Goal: Complete application form: Complete application form

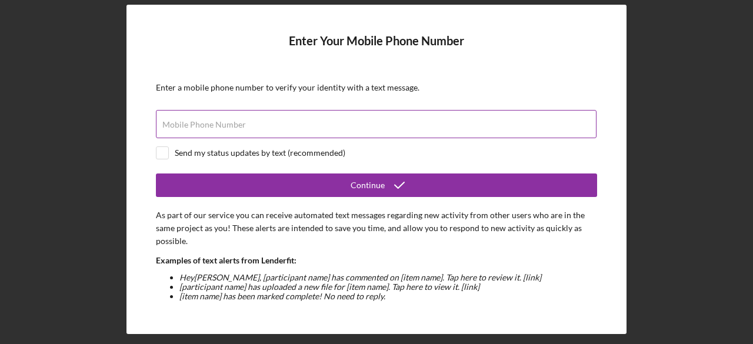
click at [238, 124] on label "Mobile Phone Number" at bounding box center [204, 124] width 84 height 9
click at [238, 124] on input "Mobile Phone Number" at bounding box center [376, 124] width 440 height 28
type input "[PHONE_NUMBER]"
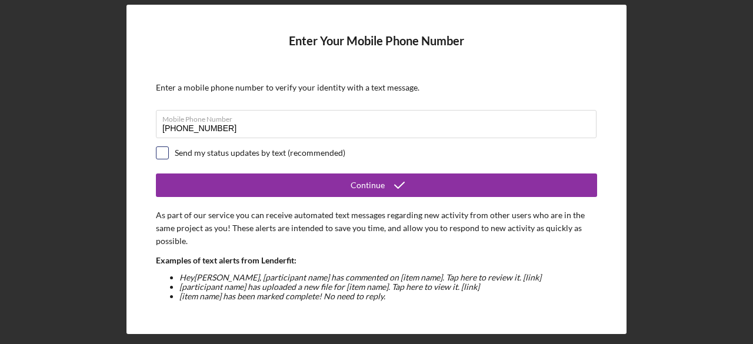
click at [159, 153] on input "checkbox" at bounding box center [162, 153] width 12 height 12
checkbox input "true"
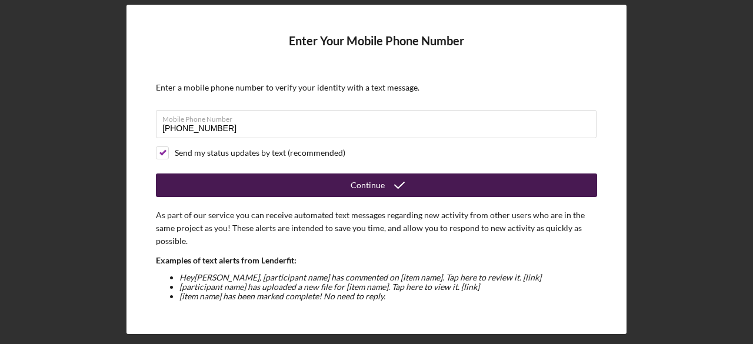
click at [395, 178] on icon "submit" at bounding box center [399, 185] width 29 height 29
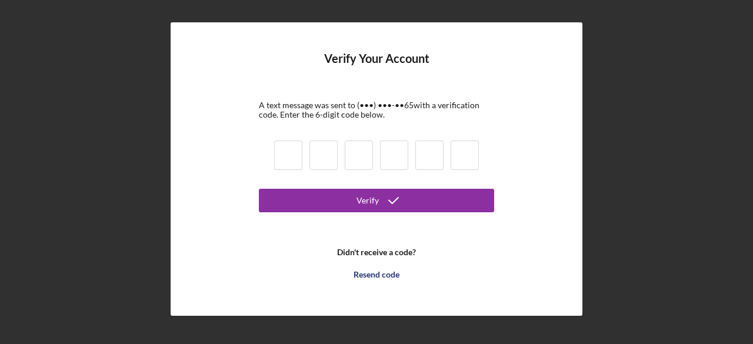
click at [296, 155] on input at bounding box center [288, 155] width 28 height 29
type input "4"
type input "9"
type input "8"
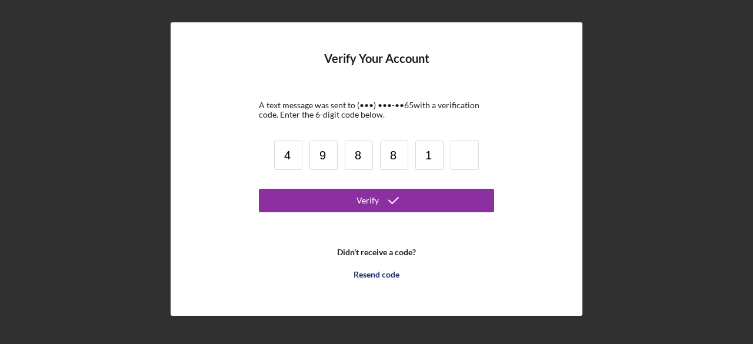
type input "1"
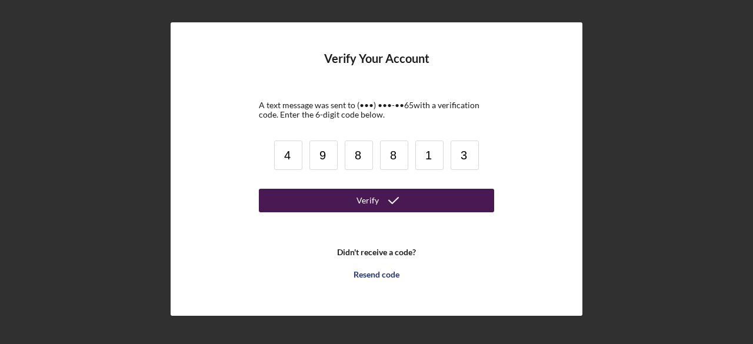
type input "3"
click at [343, 196] on button "Verify" at bounding box center [376, 201] width 235 height 24
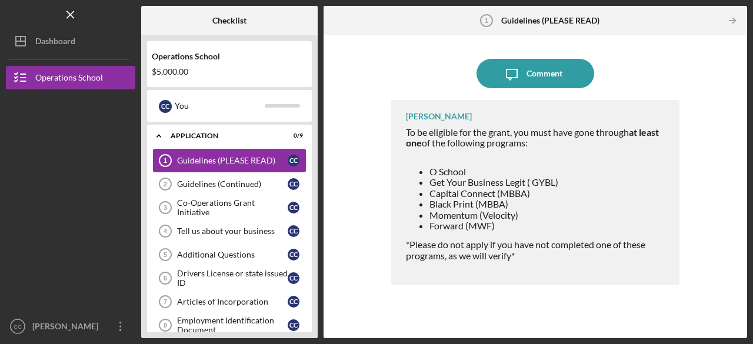
click at [225, 161] on div "Guidelines (PLEASE READ)" at bounding box center [232, 160] width 111 height 9
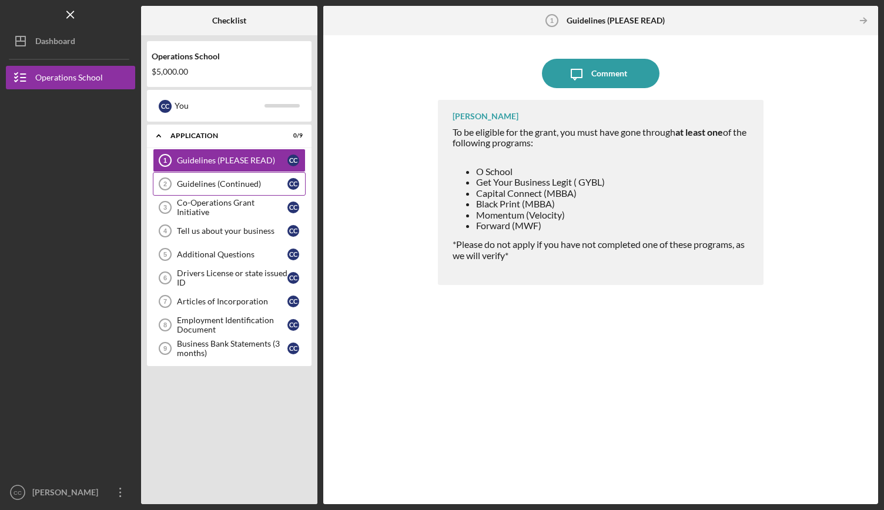
click at [234, 182] on div "Guidelines (Continued)" at bounding box center [232, 183] width 111 height 9
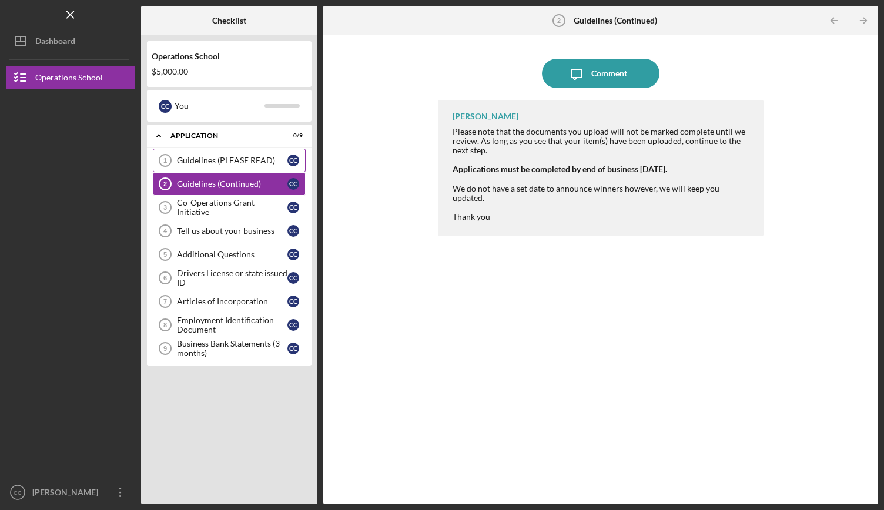
click at [243, 161] on div "Guidelines (PLEASE READ)" at bounding box center [232, 160] width 111 height 9
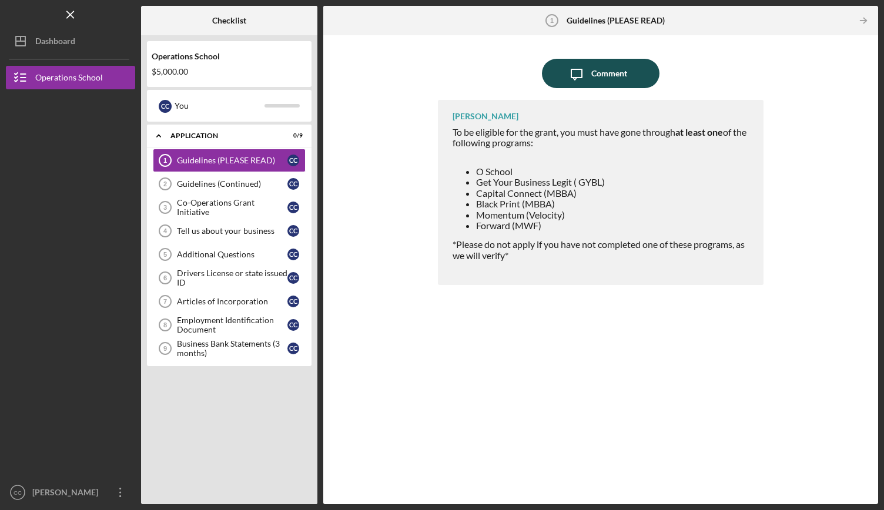
click at [583, 85] on icon "Icon/Message" at bounding box center [576, 73] width 29 height 29
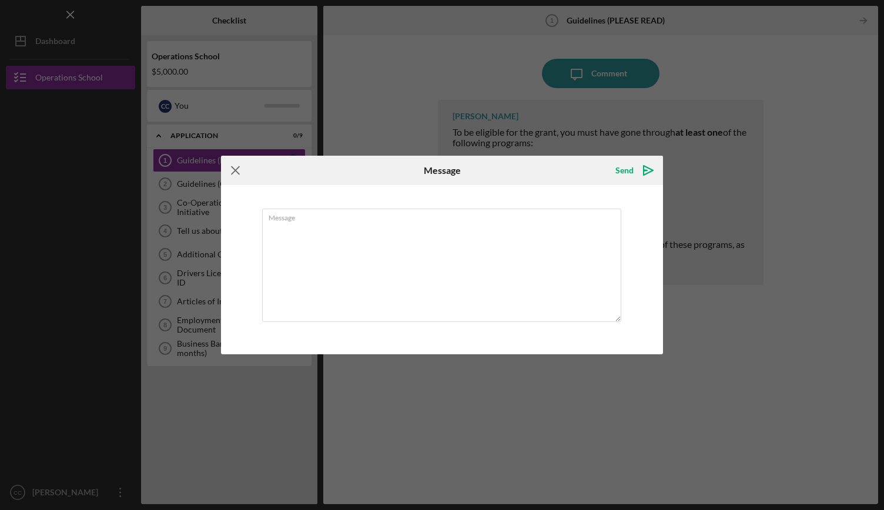
click at [233, 176] on icon "Icon/Menu Close" at bounding box center [235, 170] width 29 height 29
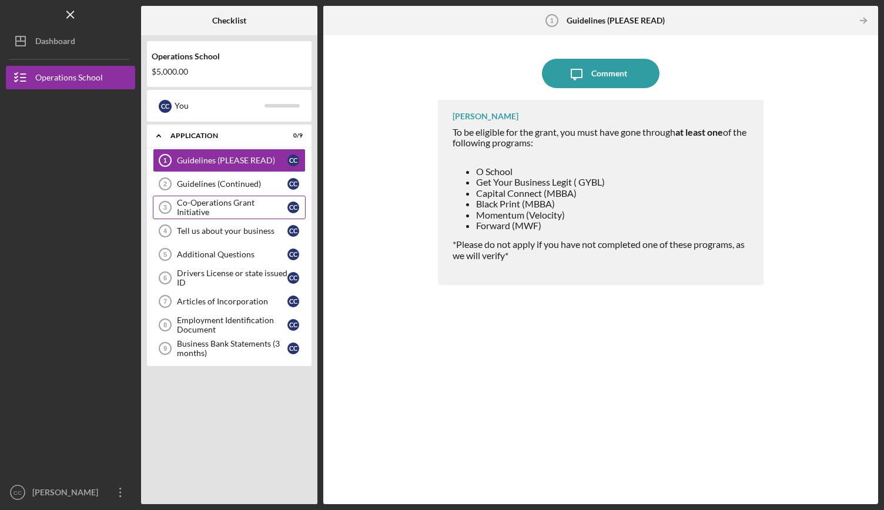
click at [244, 216] on link "Co-Operations Grant Initiative 3 Co-Operations Grant Initiative C C" at bounding box center [229, 208] width 153 height 24
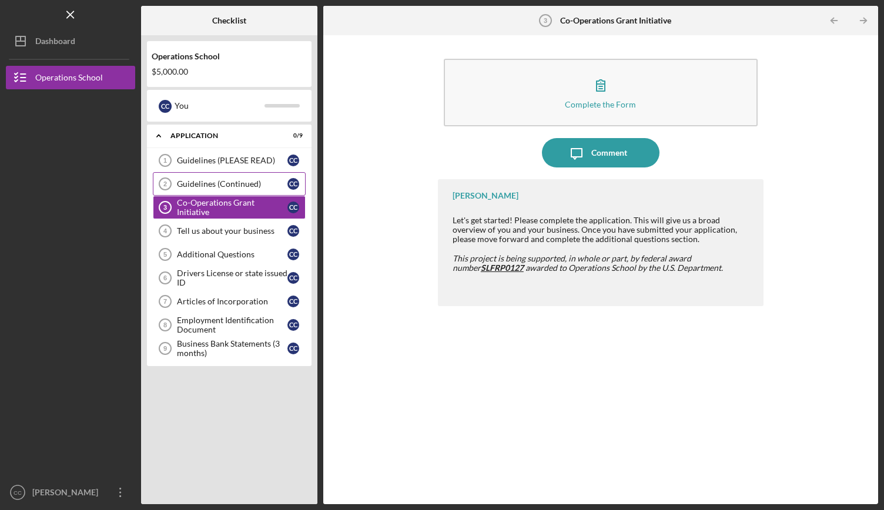
click at [246, 191] on link "Guidelines (Continued) 2 Guidelines (Continued) C C" at bounding box center [229, 184] width 153 height 24
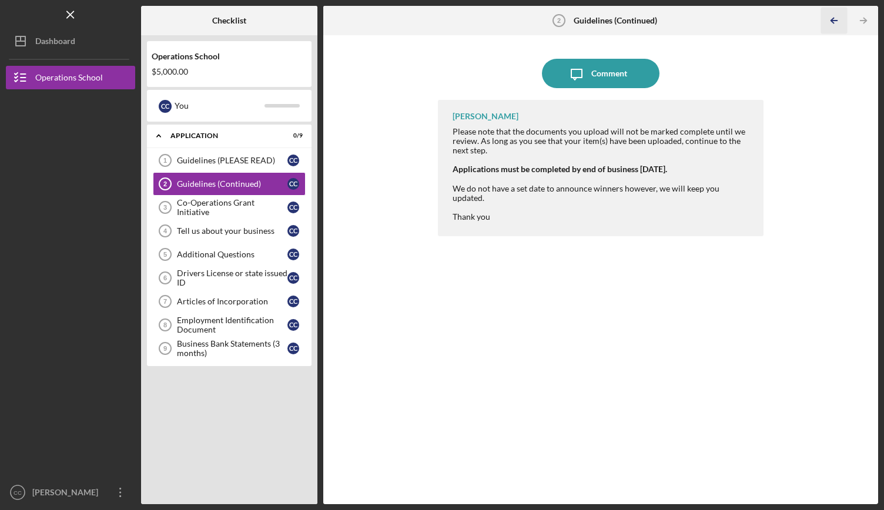
click at [740, 18] on icon "Icon/Table Pagination Arrow" at bounding box center [834, 21] width 26 height 26
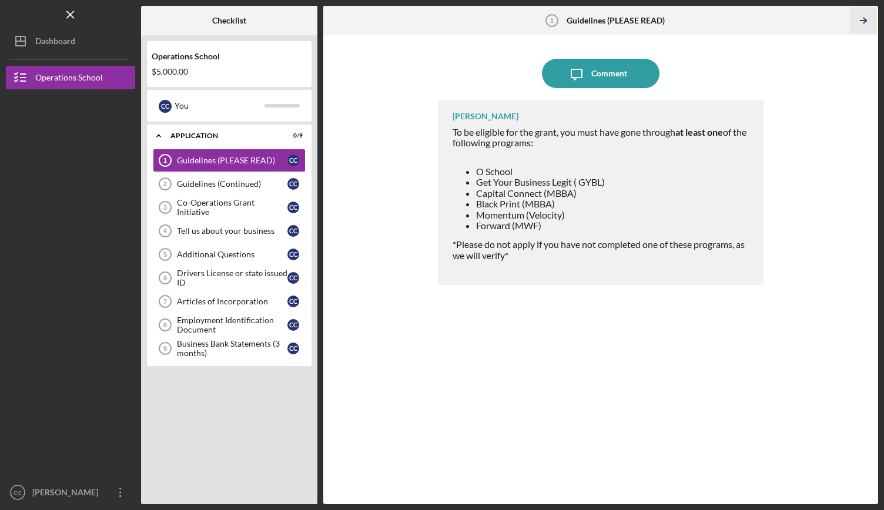
click at [740, 19] on icon "Icon/Table Pagination Arrow" at bounding box center [864, 21] width 26 height 26
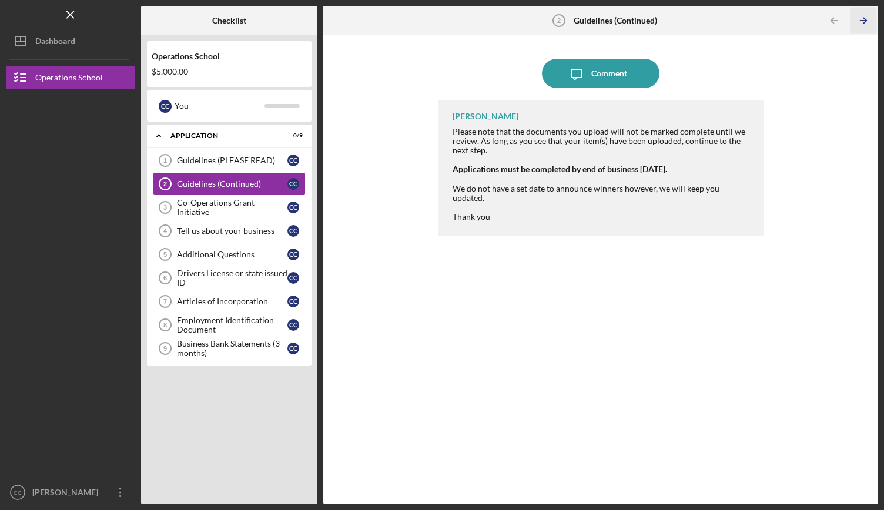
click at [740, 19] on icon "Icon/Table Pagination Arrow" at bounding box center [864, 21] width 26 height 26
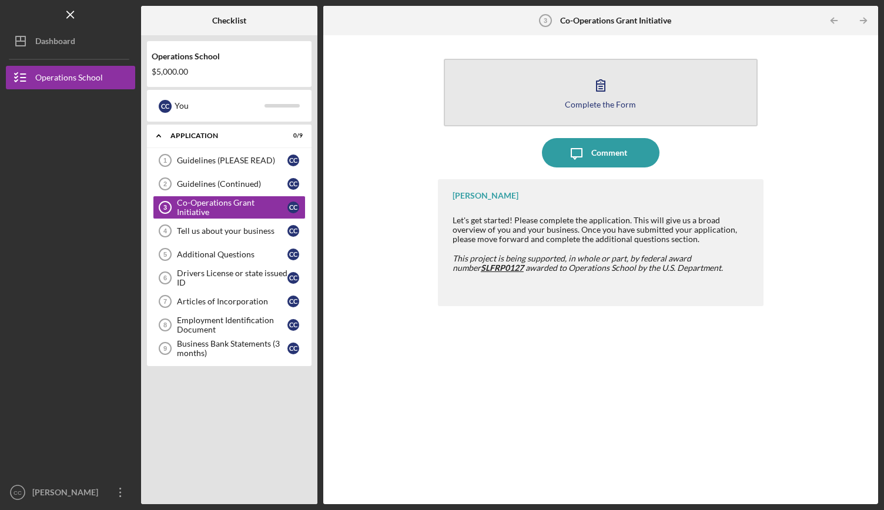
click at [608, 89] on icon "button" at bounding box center [600, 85] width 29 height 29
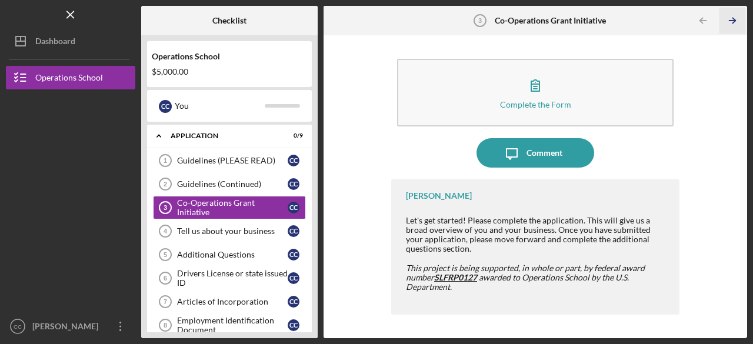
click at [735, 24] on icon "Icon/Table Pagination Arrow" at bounding box center [732, 21] width 26 height 26
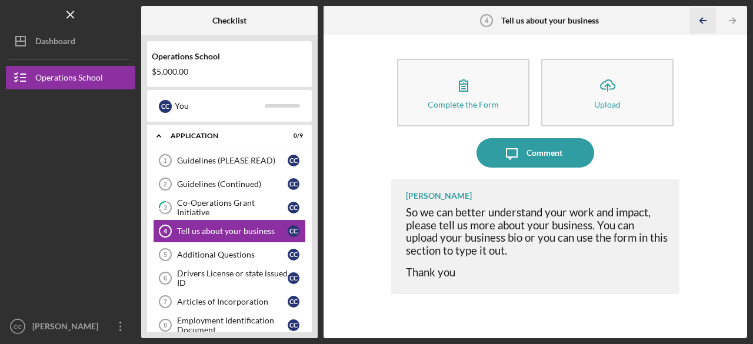
click at [702, 22] on polyline "button" at bounding box center [701, 20] width 3 height 5
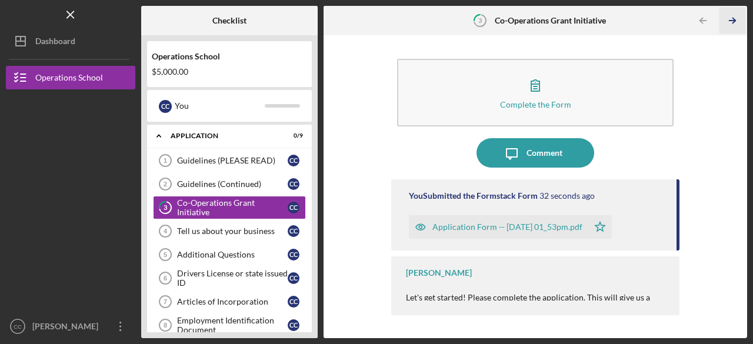
click at [726, 22] on icon "Icon/Table Pagination Arrow" at bounding box center [732, 21] width 26 height 26
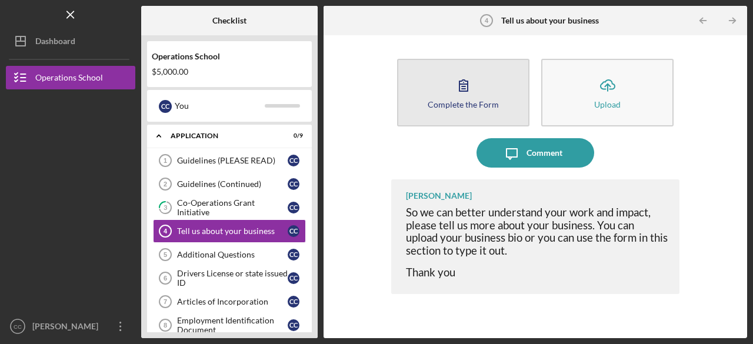
click at [496, 109] on button "Complete the Form Form" at bounding box center [463, 93] width 132 height 68
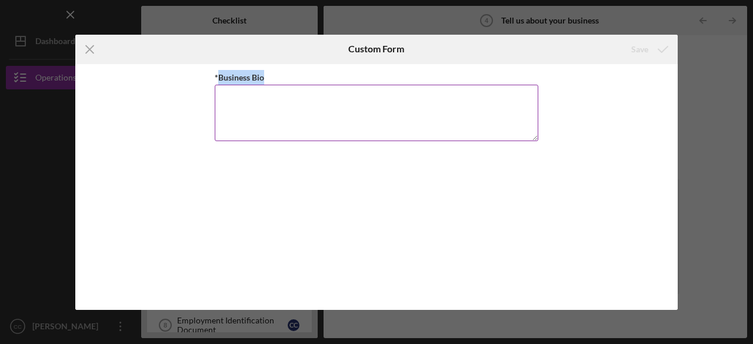
drag, startPoint x: 218, startPoint y: 75, endPoint x: 270, endPoint y: 75, distance: 52.9
click at [270, 75] on div "*Business Bio" at bounding box center [376, 77] width 323 height 15
copy label "Business Bio"
click at [297, 109] on textarea "*Business Bio" at bounding box center [376, 113] width 323 height 56
paste textarea "The Calm Cube Kits was born out of my heart as both a mother and a community ad…"
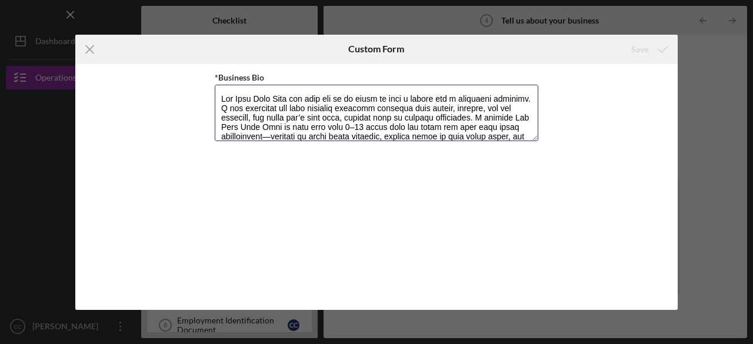
scroll to position [123, 0]
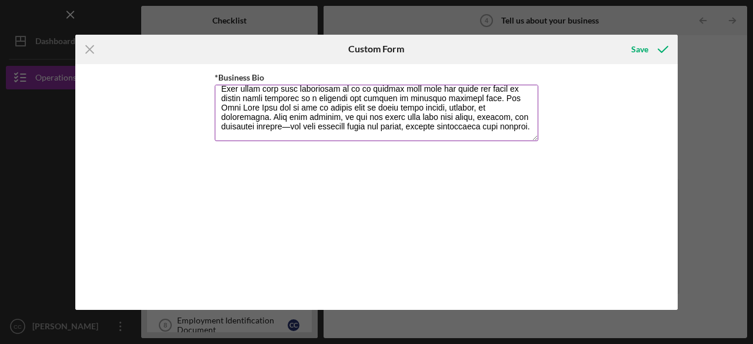
click at [315, 129] on textarea "*Business Bio" at bounding box center [376, 113] width 323 height 56
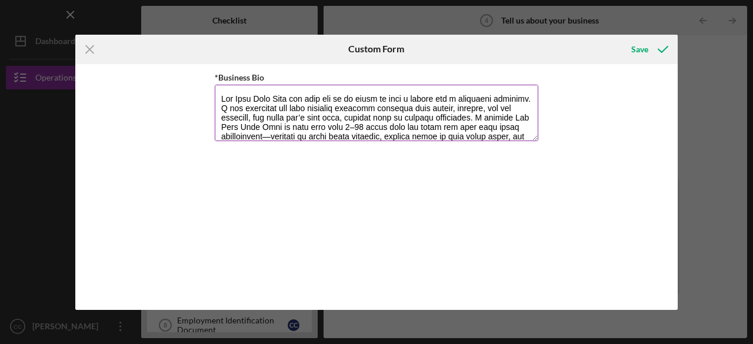
scroll to position [0, 0]
click at [312, 136] on textarea "*Business Bio" at bounding box center [376, 113] width 323 height 56
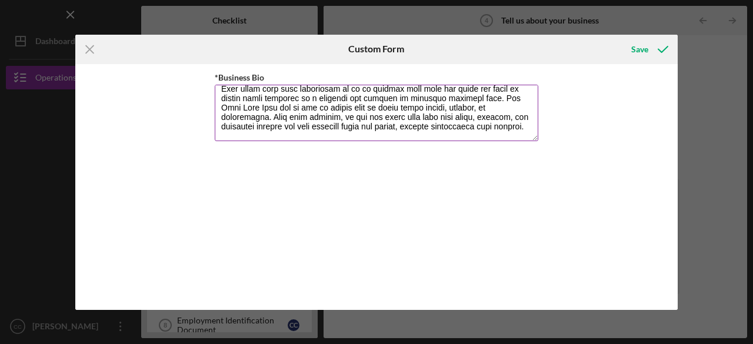
scroll to position [132, 0]
type textarea "The Calm Cube Kits was born out of my heart as both a mother and a community ad…"
click at [637, 46] on div "Save" at bounding box center [639, 50] width 17 height 24
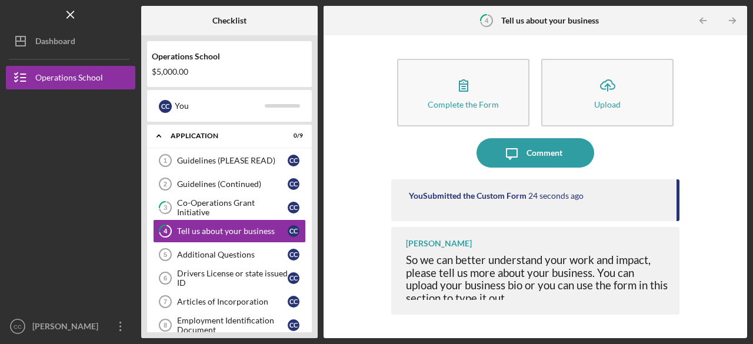
click at [732, 21] on line "button" at bounding box center [732, 21] width 6 height 0
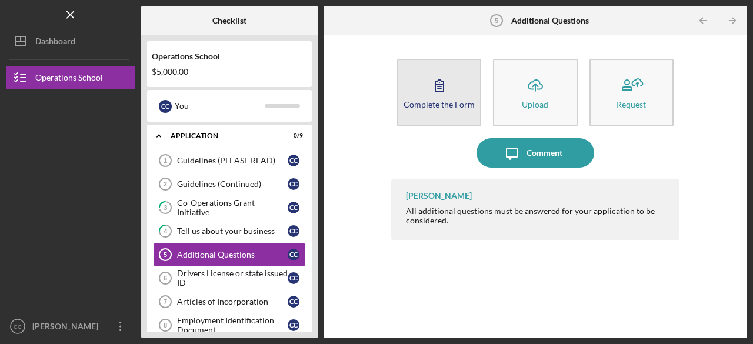
click at [460, 97] on button "Complete the Form Form" at bounding box center [439, 93] width 84 height 68
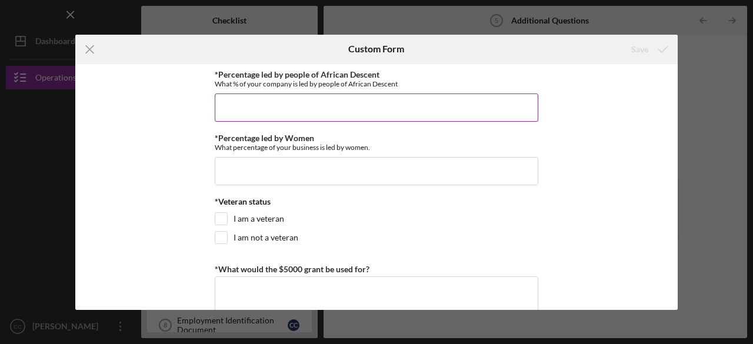
click at [241, 108] on input "*Percentage led by people of African Descent" at bounding box center [376, 107] width 323 height 28
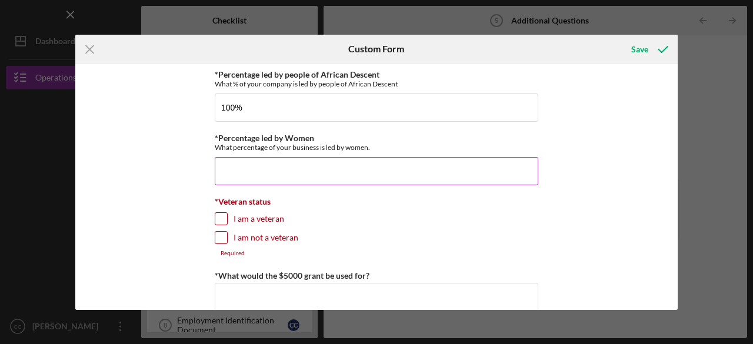
type input "100.00000%"
click at [250, 165] on input "*Percentage led by Women" at bounding box center [376, 171] width 323 height 28
type input "100.00000%"
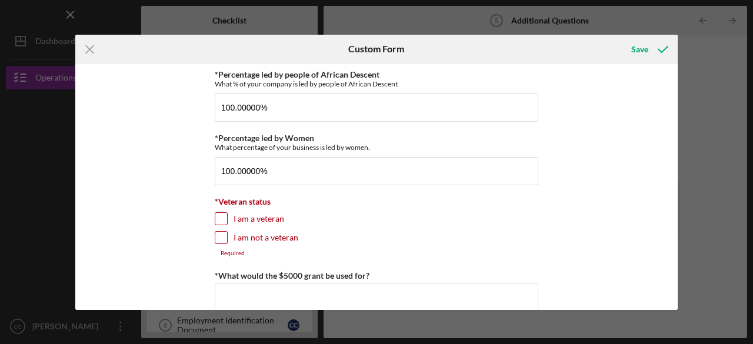
click at [223, 239] on input "I am not a veteran" at bounding box center [221, 238] width 12 height 12
checkbox input "true"
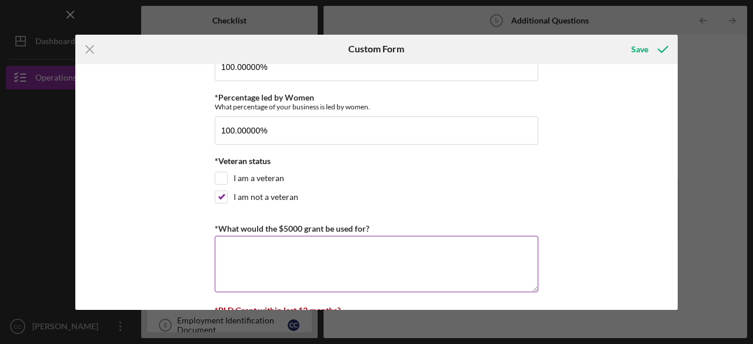
scroll to position [59, 0]
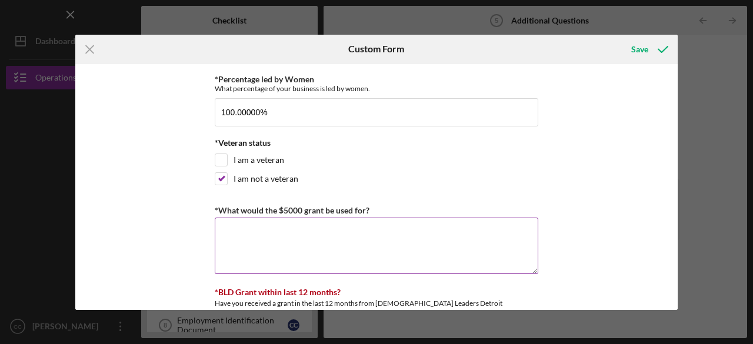
click at [267, 243] on textarea "*What would the $5000 grant be used for?" at bounding box center [376, 246] width 323 height 56
paste textarea "The $5,000 grant will be used to launch the first production and distribution o…"
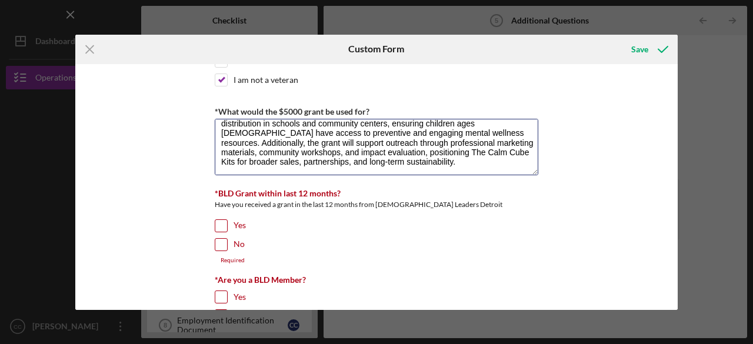
scroll to position [176, 0]
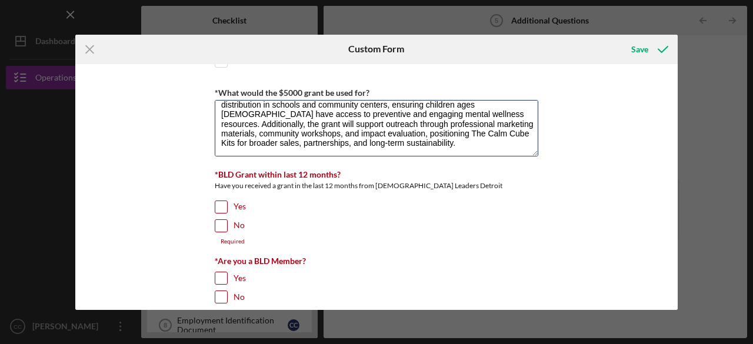
type textarea "The $5,000 grant will be used to launch the first production and distribution o…"
click at [223, 220] on input "No" at bounding box center [221, 226] width 12 height 12
checkbox input "true"
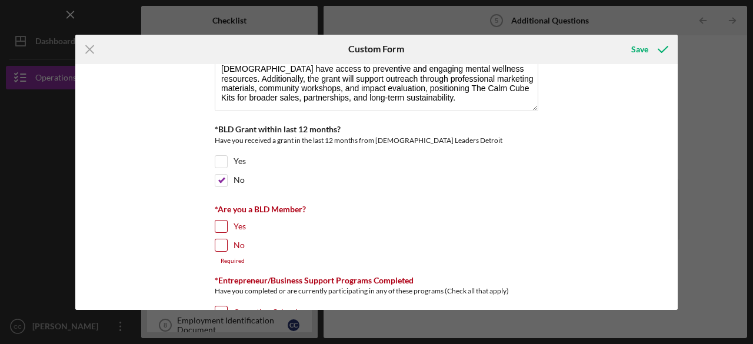
scroll to position [294, 0]
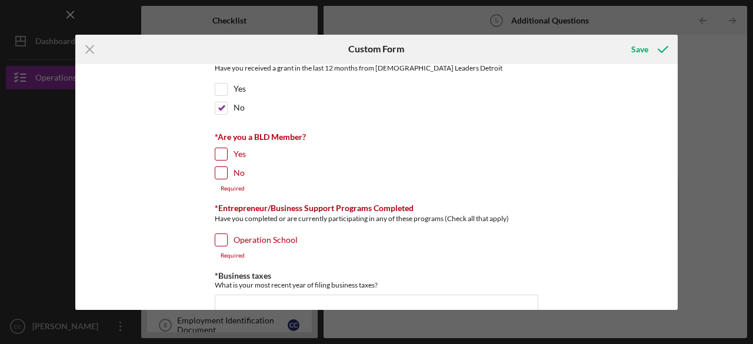
click at [218, 151] on input "Yes" at bounding box center [221, 154] width 12 height 12
checkbox input "true"
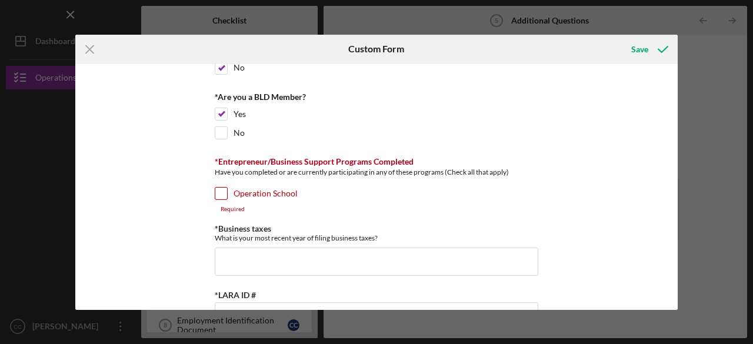
scroll to position [353, 0]
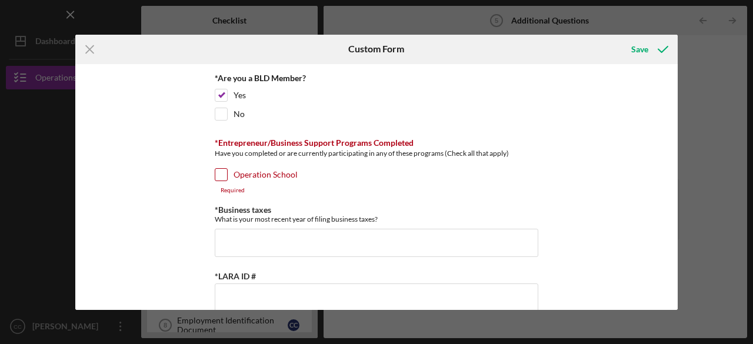
click at [219, 171] on input "Operation School" at bounding box center [221, 175] width 12 height 12
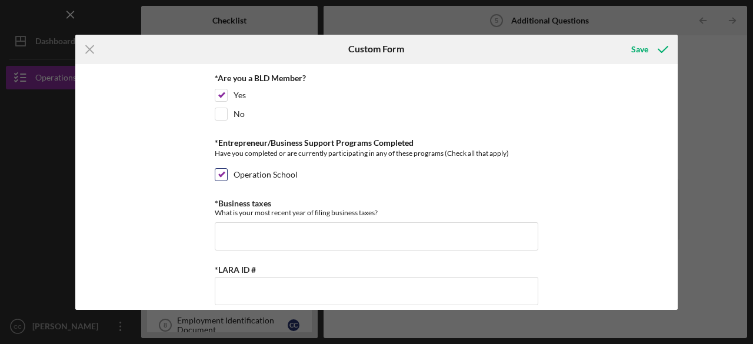
click at [225, 170] on div at bounding box center [221, 174] width 13 height 13
click at [221, 171] on input "Operation School" at bounding box center [221, 175] width 12 height 12
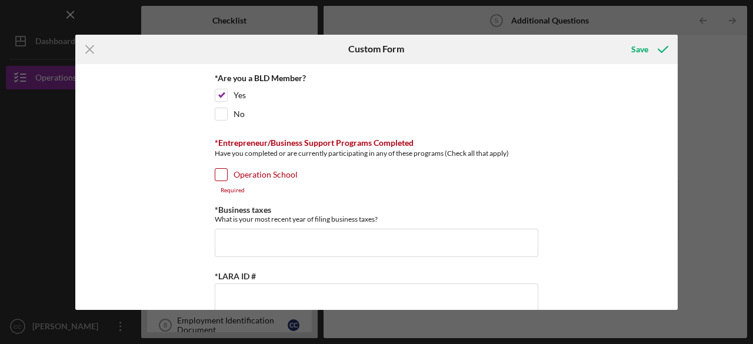
click at [221, 171] on input "Operation School" at bounding box center [221, 175] width 12 height 12
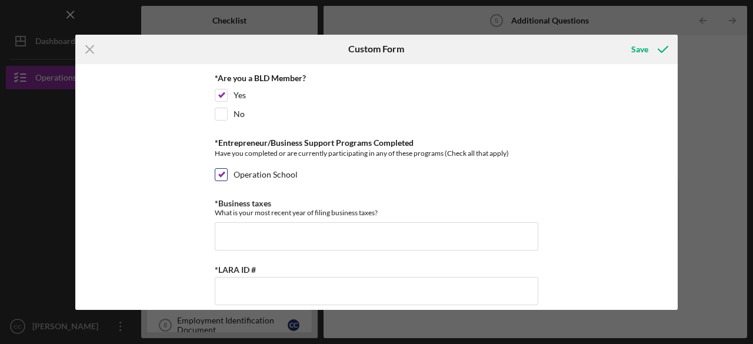
click at [221, 170] on input "Operation School" at bounding box center [221, 175] width 12 height 12
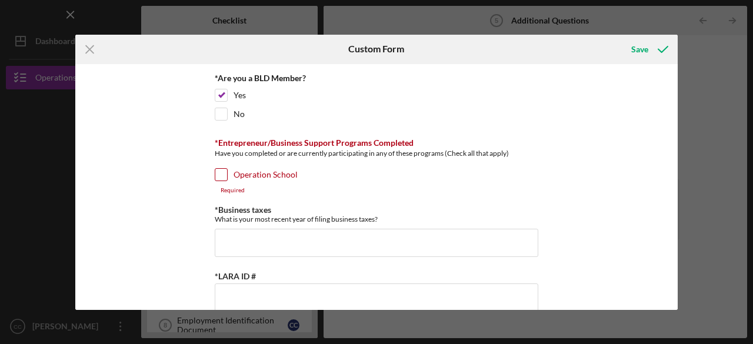
click at [221, 170] on input "Operation School" at bounding box center [221, 175] width 12 height 12
checkbox input "true"
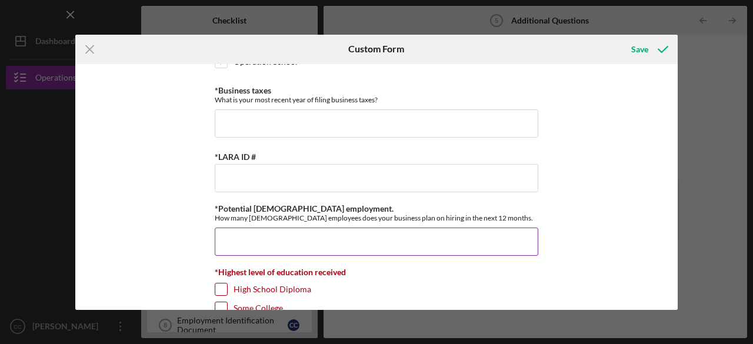
scroll to position [470, 0]
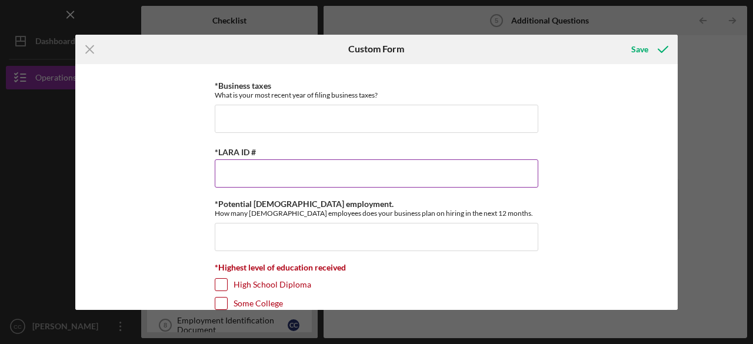
click at [241, 176] on input "*LARA ID #" at bounding box center [376, 173] width 323 height 28
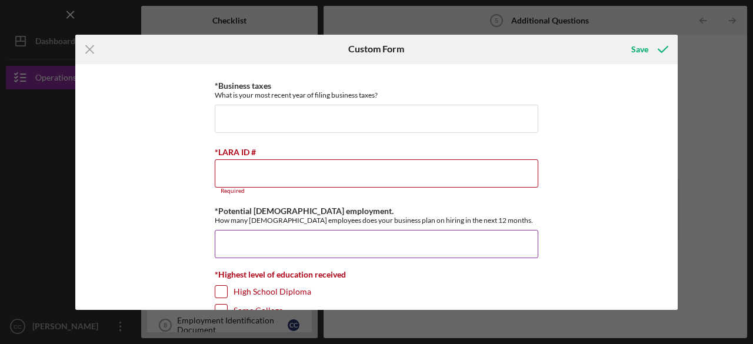
click at [247, 243] on input "*Potential Full-time employment." at bounding box center [376, 244] width 323 height 28
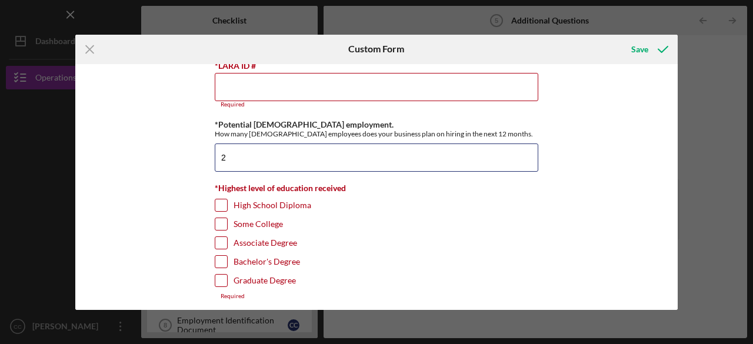
type input "2"
click at [219, 256] on input "Bachelor's Degree" at bounding box center [221, 262] width 12 height 12
checkbox input "true"
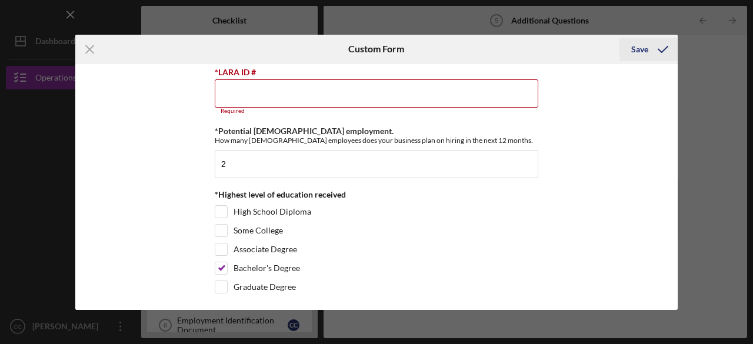
click at [634, 49] on div "Save" at bounding box center [639, 50] width 17 height 24
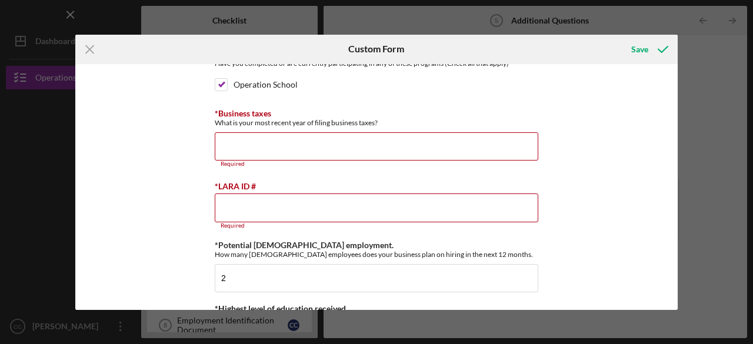
scroll to position [425, 0]
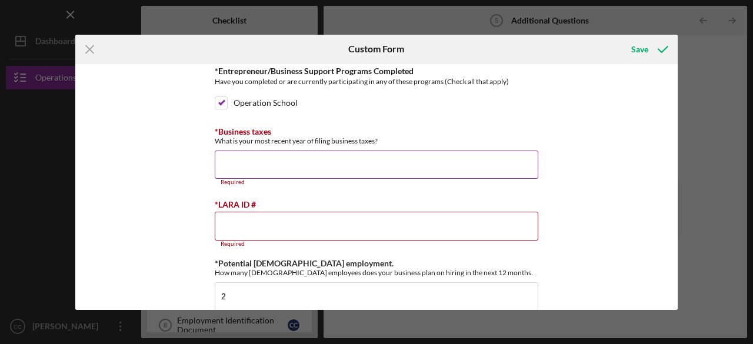
click at [277, 165] on input "*Business taxes" at bounding box center [376, 165] width 323 height 28
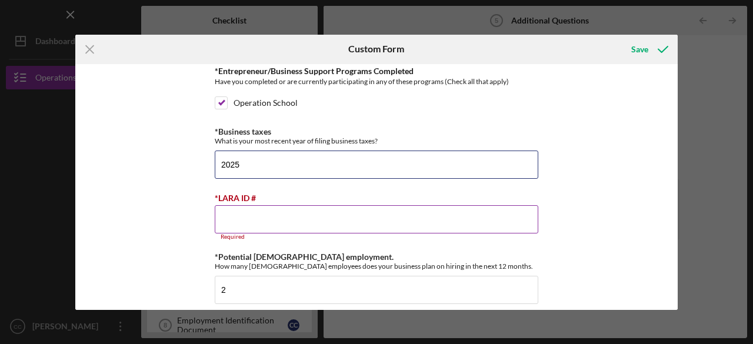
type input "2025"
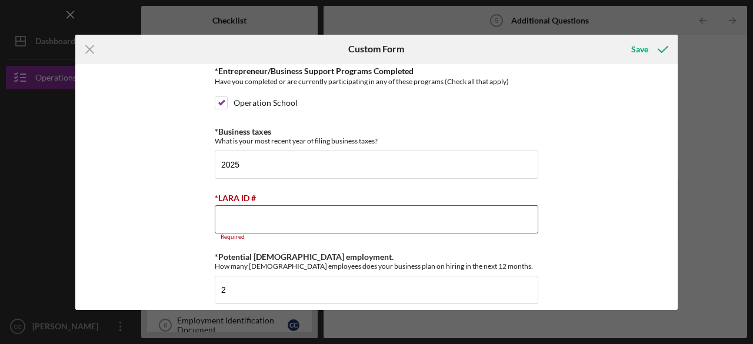
click at [255, 221] on input "*LARA ID #" at bounding box center [376, 219] width 323 height 28
click at [289, 219] on input "*LARA ID #" at bounding box center [376, 219] width 323 height 28
paste input "802932295"
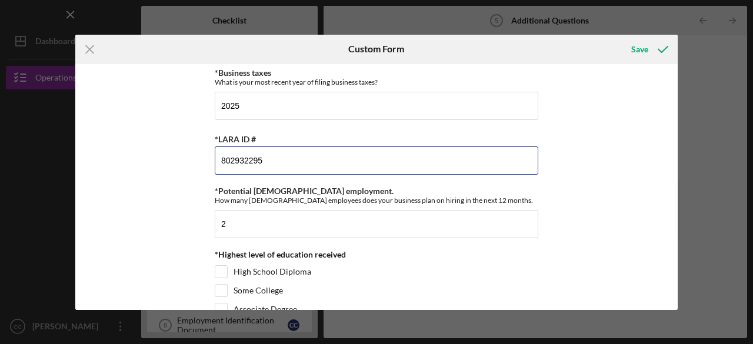
scroll to position [543, 0]
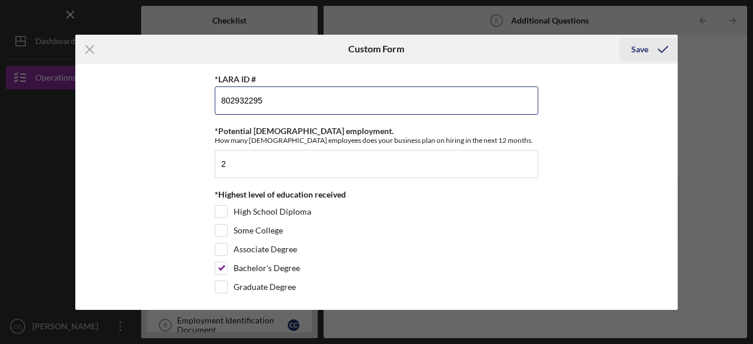
type input "802932295"
click at [646, 50] on div "Save" at bounding box center [639, 50] width 17 height 24
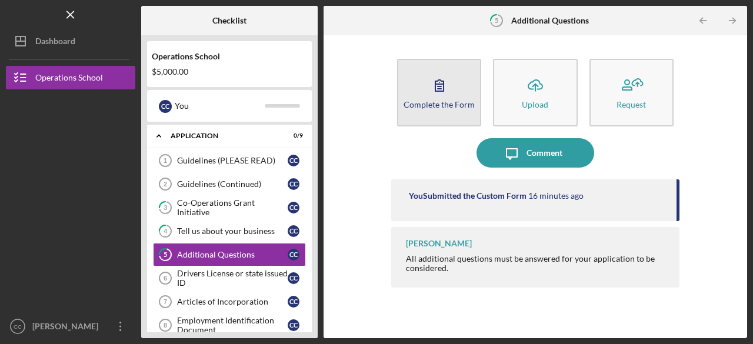
click at [421, 113] on button "Complete the Form Form" at bounding box center [439, 93] width 84 height 68
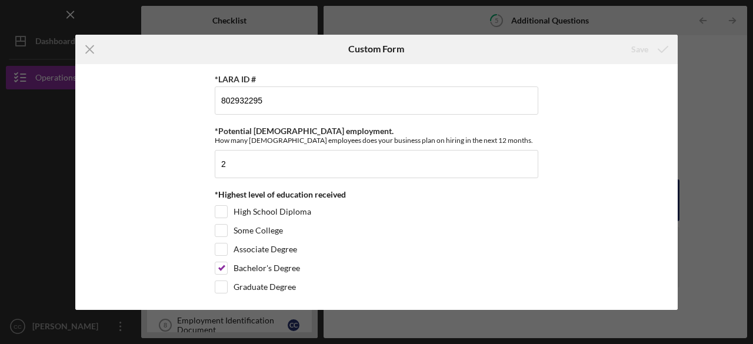
scroll to position [426, 0]
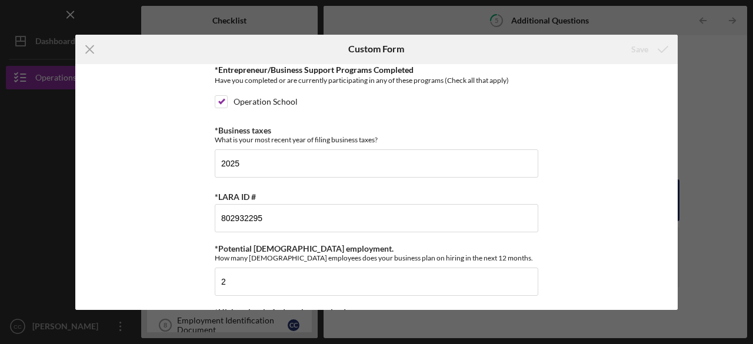
click at [680, 104] on div "Icon/Menu Close Custom Form Save *Percentage led by people of African Descent W…" at bounding box center [376, 172] width 753 height 344
click at [86, 50] on icon "Icon/Menu Close" at bounding box center [89, 49] width 29 height 29
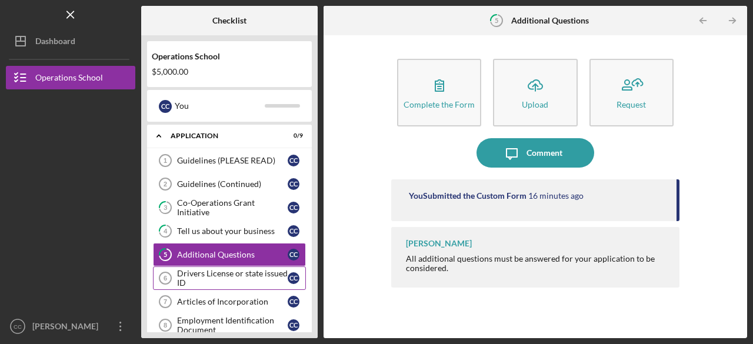
drag, startPoint x: 226, startPoint y: 275, endPoint x: 215, endPoint y: 256, distance: 21.4
click at [226, 274] on div "Drivers License or state issued ID" at bounding box center [232, 278] width 111 height 19
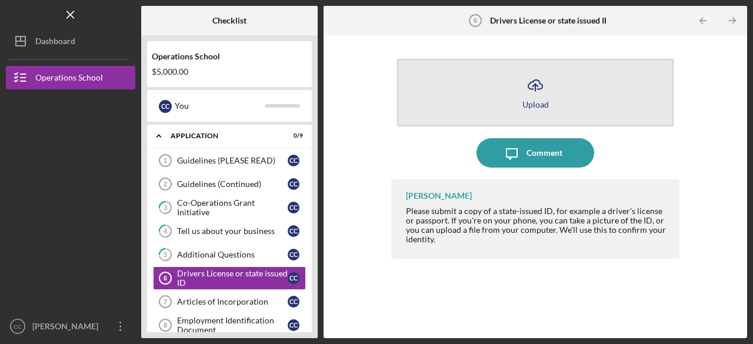
click at [462, 106] on button "Icon/Upload Upload" at bounding box center [535, 93] width 276 height 68
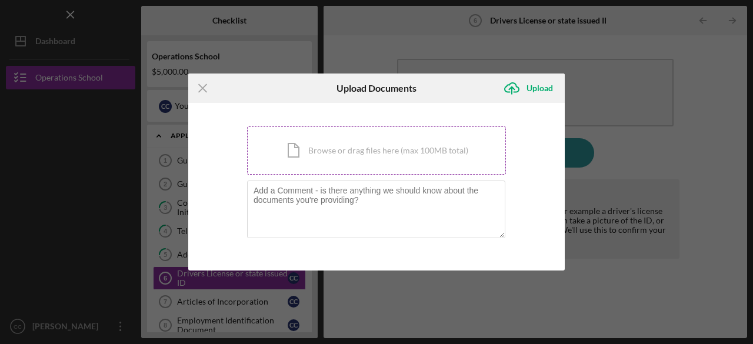
click at [362, 158] on div "Icon/Document Browse or drag files here (max 100MB total) Tap to choose files o…" at bounding box center [376, 150] width 259 height 48
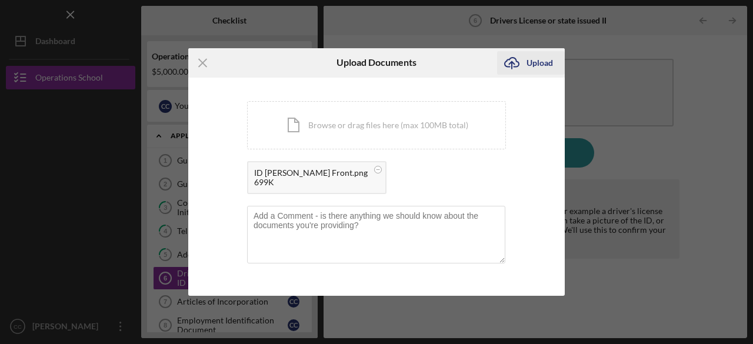
click at [530, 62] on div "Upload" at bounding box center [539, 63] width 26 height 24
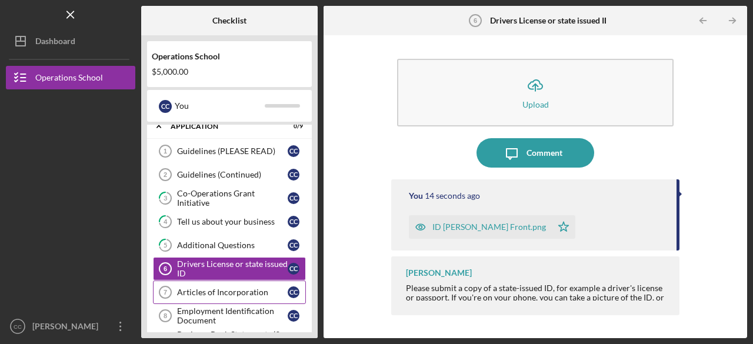
scroll to position [36, 0]
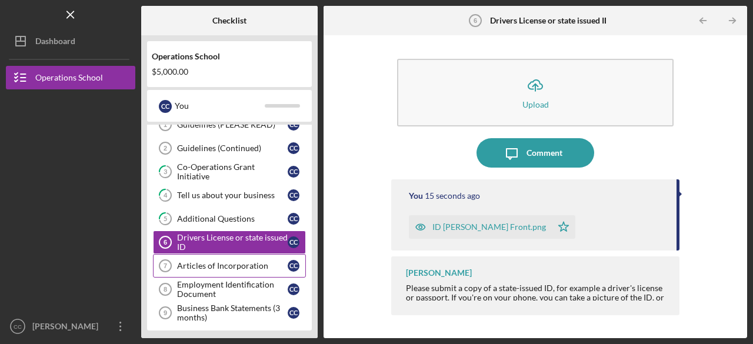
click at [228, 265] on div "Articles of Incorporation" at bounding box center [232, 265] width 111 height 9
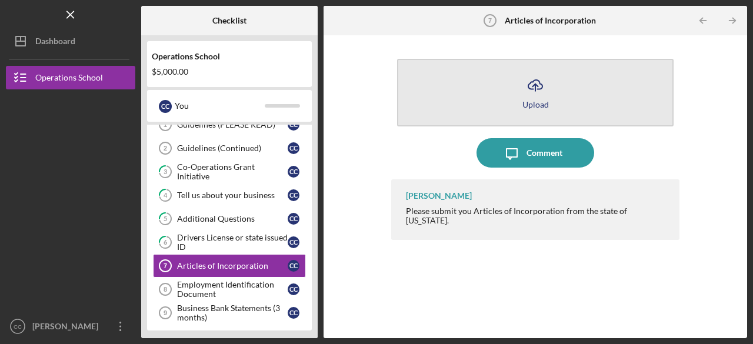
click at [516, 101] on button "Icon/Upload Upload" at bounding box center [535, 93] width 276 height 68
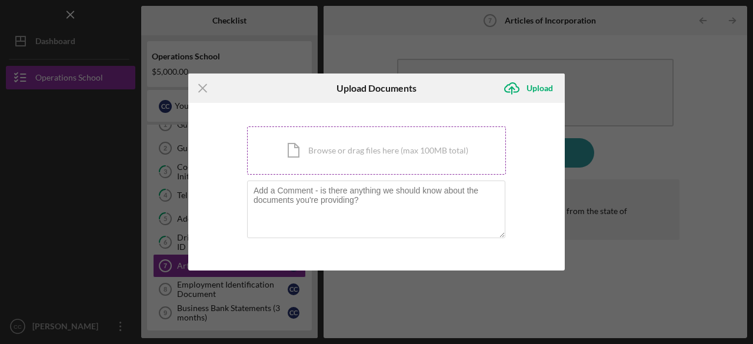
click at [375, 155] on div "Icon/Document Browse or drag files here (max 100MB total) Tap to choose files o…" at bounding box center [376, 150] width 259 height 48
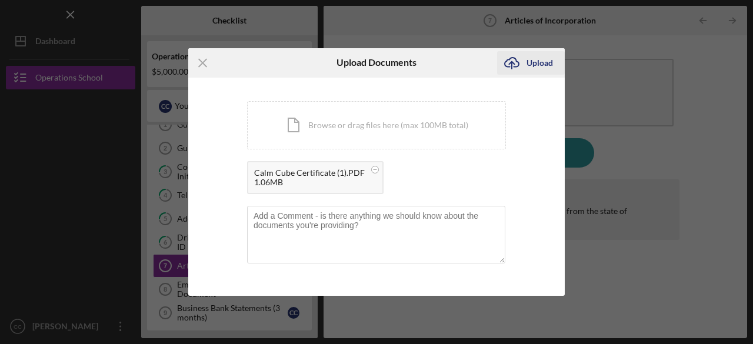
click at [546, 59] on div "Upload" at bounding box center [539, 63] width 26 height 24
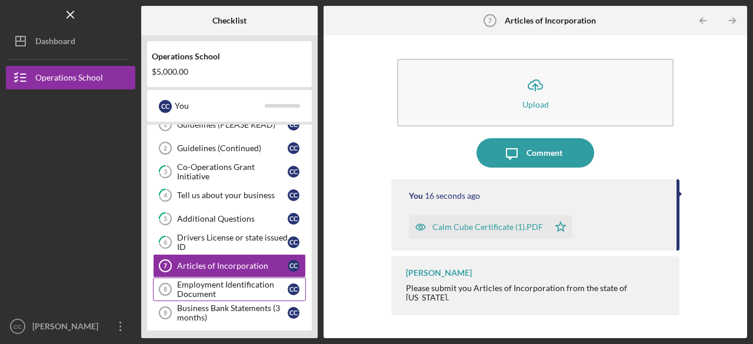
click at [242, 286] on div "Employment Identification Document" at bounding box center [232, 289] width 111 height 19
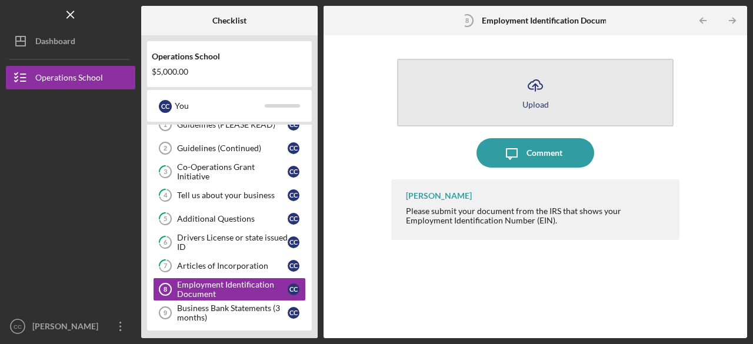
click at [502, 106] on button "Icon/Upload Upload" at bounding box center [535, 93] width 276 height 68
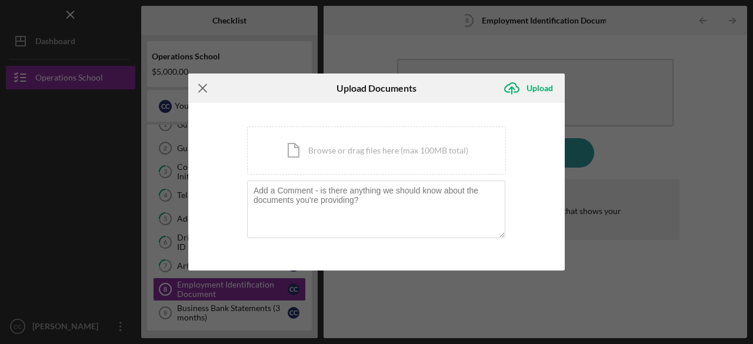
click at [203, 93] on icon "Icon/Menu Close" at bounding box center [202, 88] width 29 height 29
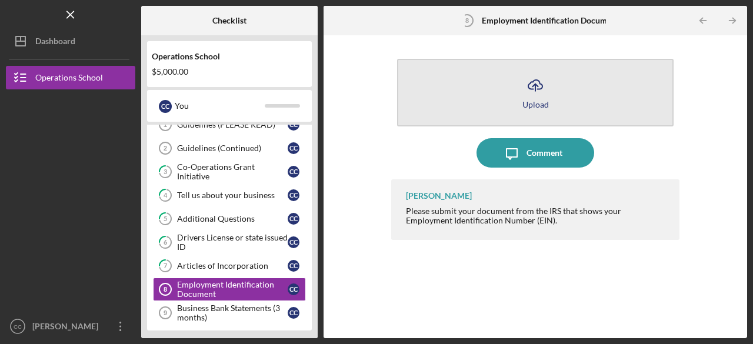
click at [522, 111] on button "Icon/Upload Upload" at bounding box center [535, 93] width 276 height 68
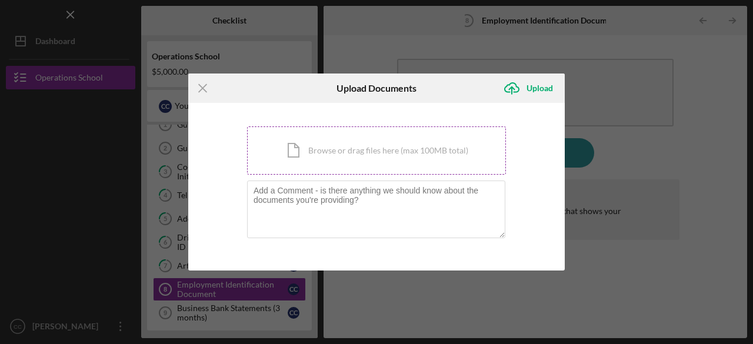
click at [389, 161] on div "Icon/Document Browse or drag files here (max 100MB total) Tap to choose files o…" at bounding box center [376, 150] width 259 height 48
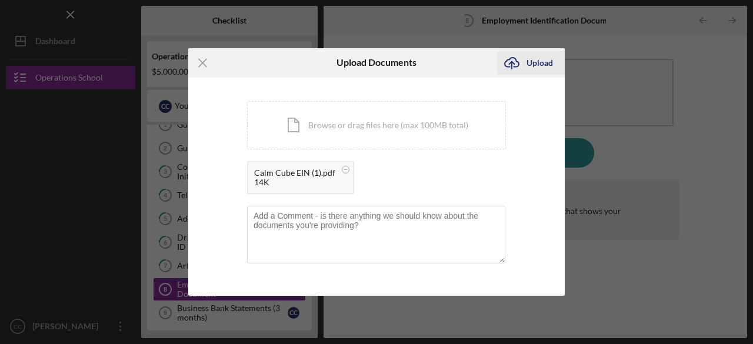
click at [530, 62] on div "Upload" at bounding box center [539, 63] width 26 height 24
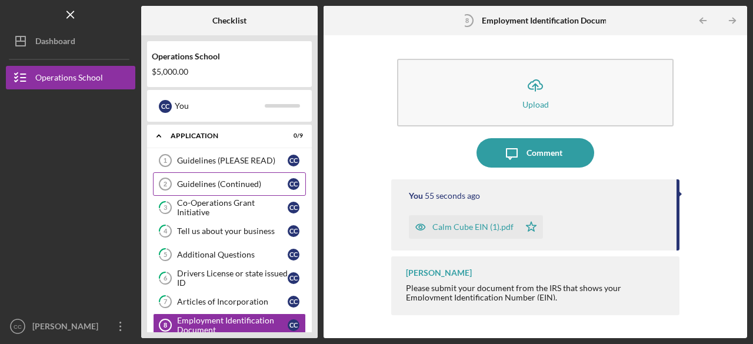
click at [233, 190] on link "Guidelines (Continued) 2 Guidelines (Continued) C C" at bounding box center [229, 184] width 153 height 24
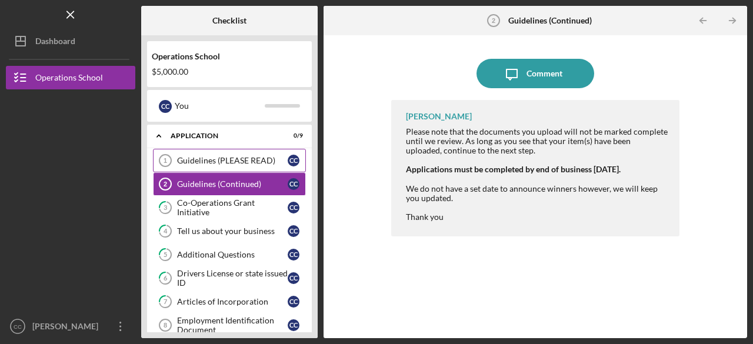
click at [214, 160] on div "Guidelines (PLEASE READ)" at bounding box center [232, 160] width 111 height 9
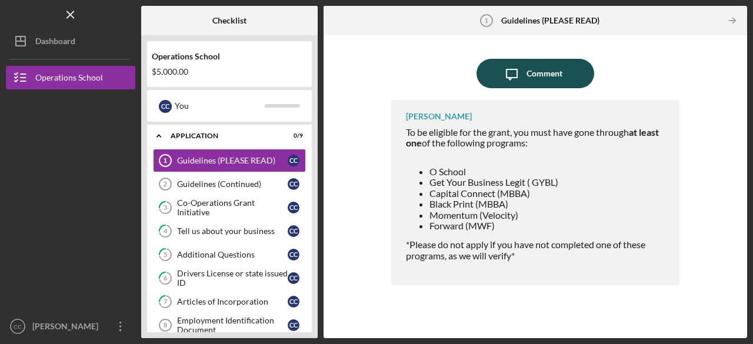
click at [513, 65] on icon "Icon/Message" at bounding box center [511, 73] width 29 height 29
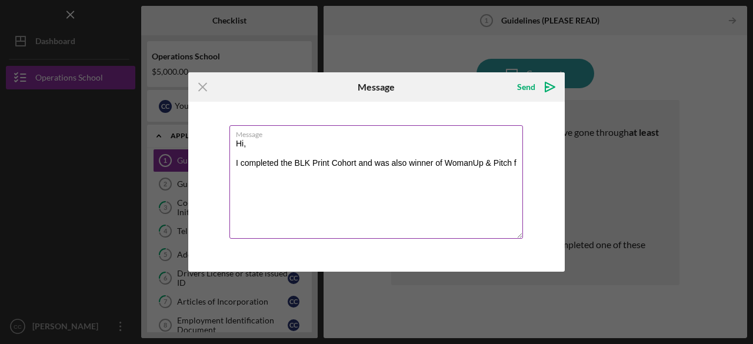
click at [434, 163] on textarea "Hi, I completed the BLK Print Cohort and was also winner of WomanUp & Pitch f" at bounding box center [375, 181] width 293 height 113
click at [409, 165] on textarea "Hi, I completed the BLK Print Cohort and was also winner of WomanUp & Pitch f" at bounding box center [375, 181] width 293 height 113
click at [460, 158] on textarea "Hi, I completed the BLK Print Cohort and was also one of winner of WomanUp & Pi…" at bounding box center [375, 181] width 293 height 113
click at [290, 169] on textarea "Hi, I completed the BLK Print Cohort and was also one of winners of WomanUp & P…" at bounding box center [375, 181] width 293 height 113
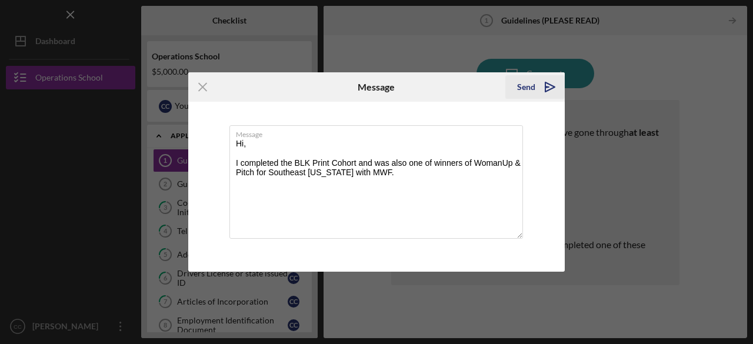
type textarea "Hi, I completed the BLK Print Cohort and was also one of winners of WomanUp & P…"
click at [520, 92] on div "Send" at bounding box center [526, 87] width 18 height 24
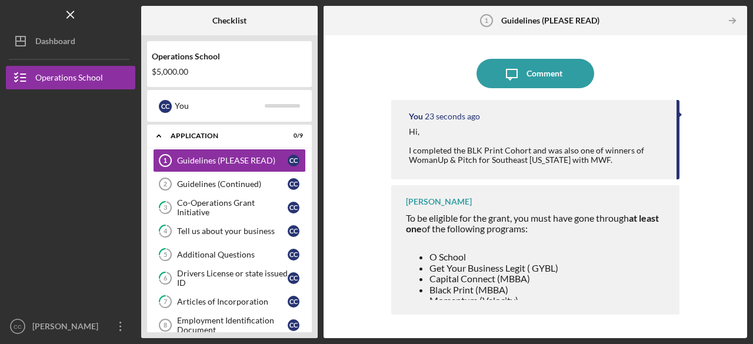
click at [606, 130] on div "Hi, I completed the BLK Print Cohort and was also one of winners of WomanUp & P…" at bounding box center [537, 146] width 256 height 38
drag, startPoint x: 622, startPoint y: 128, endPoint x: 666, endPoint y: 138, distance: 45.2
click at [656, 136] on div "Hi, I completed the BLK Print Cohort and was also one of winners of WomanUp & P…" at bounding box center [537, 146] width 256 height 38
click at [713, 221] on div "Icon/Message Comment You 33 seconds ago Hi, I completed the BLK Print Cohort an…" at bounding box center [535, 186] width 412 height 291
click at [248, 178] on link "Guidelines (Continued) 2 Guidelines (Continued) C C" at bounding box center [229, 184] width 153 height 24
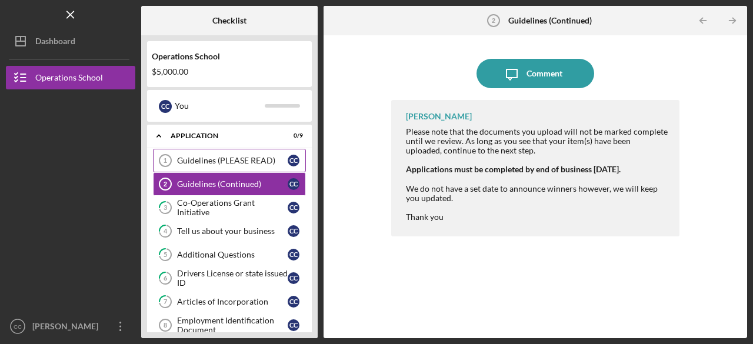
click at [248, 164] on div "Guidelines (PLEASE READ)" at bounding box center [232, 160] width 111 height 9
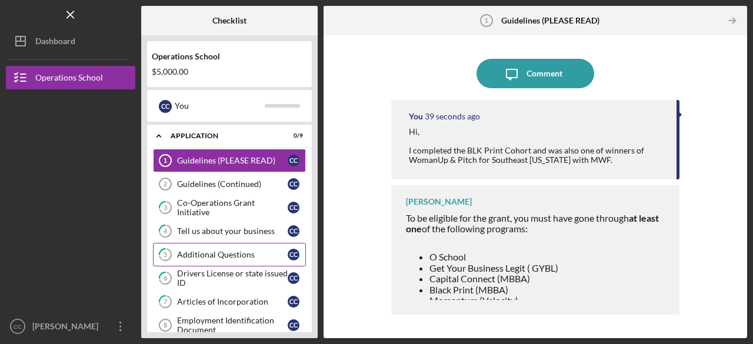
scroll to position [36, 0]
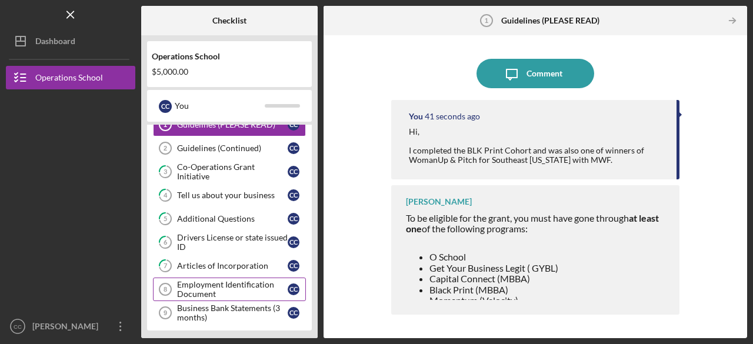
click at [221, 286] on div "Employment Identification Document" at bounding box center [232, 289] width 111 height 19
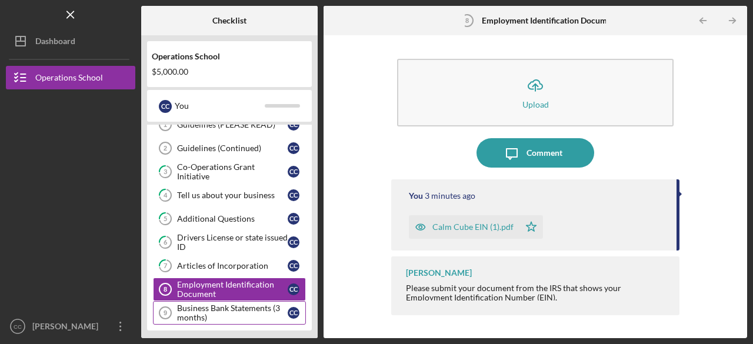
click at [236, 309] on div "Business Bank Statements (3 months)" at bounding box center [232, 312] width 111 height 19
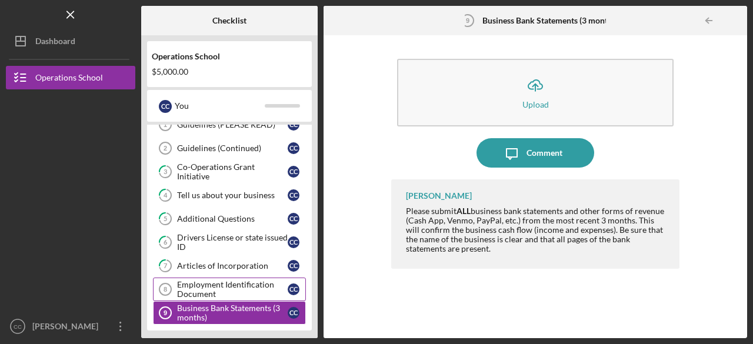
click at [235, 285] on div "Employment Identification Document" at bounding box center [232, 289] width 111 height 19
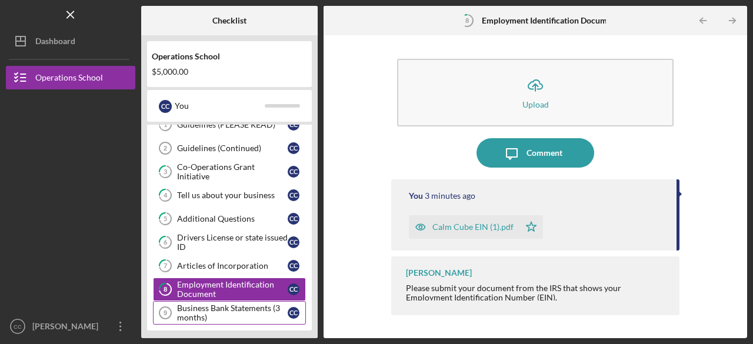
click at [239, 306] on div "Business Bank Statements (3 months)" at bounding box center [232, 312] width 111 height 19
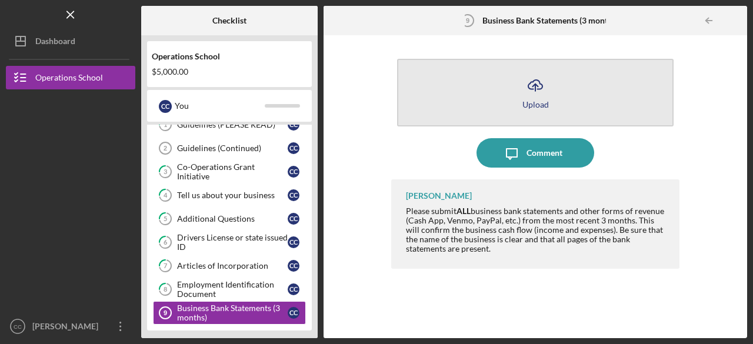
click at [514, 87] on button "Icon/Upload Upload" at bounding box center [535, 93] width 276 height 68
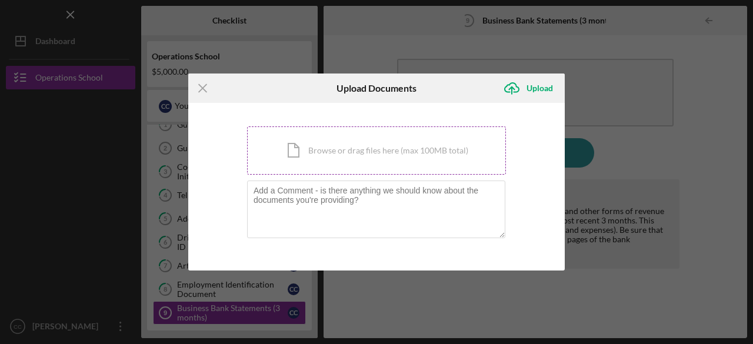
click at [370, 141] on div "Icon/Document Browse or drag files here (max 100MB total) Tap to choose files o…" at bounding box center [376, 150] width 259 height 48
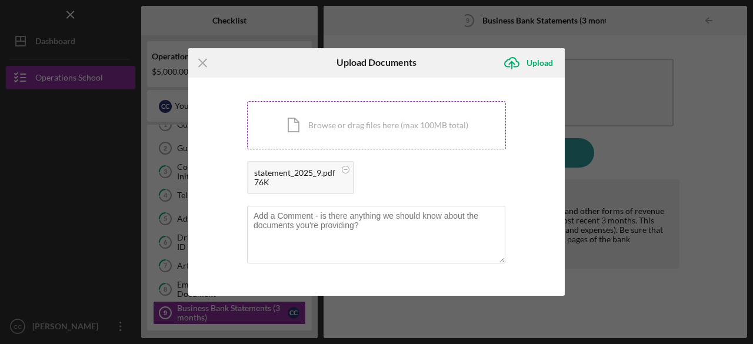
click at [369, 126] on div "Icon/Document Browse or drag files here (max 100MB total) Tap to choose files o…" at bounding box center [376, 125] width 259 height 48
click at [307, 129] on div "Icon/Document Browse or drag files here (max 100MB total) Tap to choose files o…" at bounding box center [376, 125] width 259 height 48
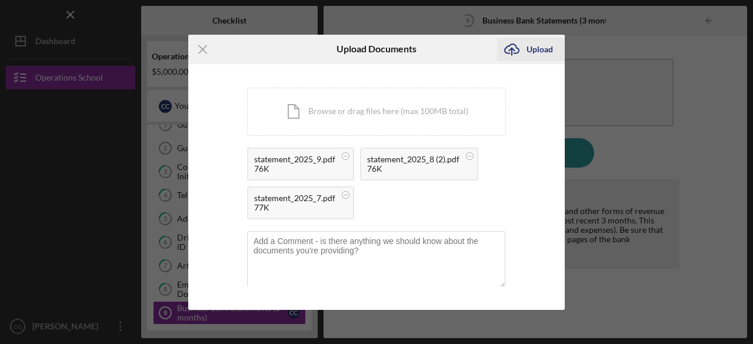
click at [516, 55] on icon "Icon/Upload" at bounding box center [511, 49] width 29 height 29
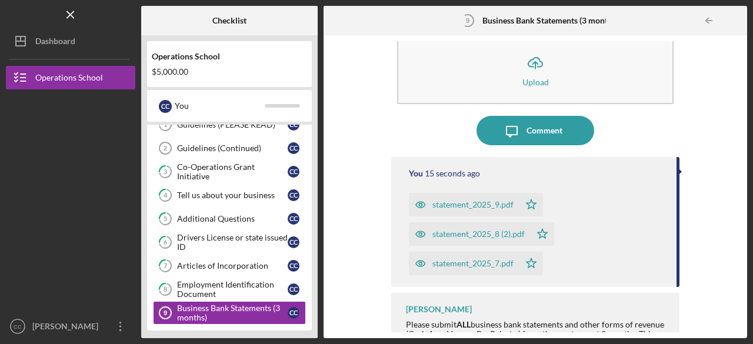
scroll to position [41, 0]
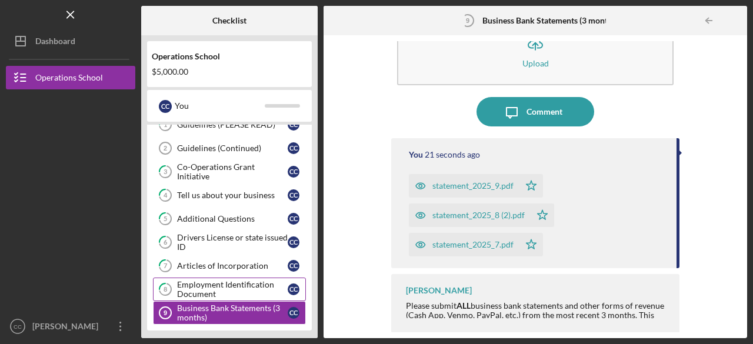
click at [209, 283] on div "Employment Identification Document" at bounding box center [232, 289] width 111 height 19
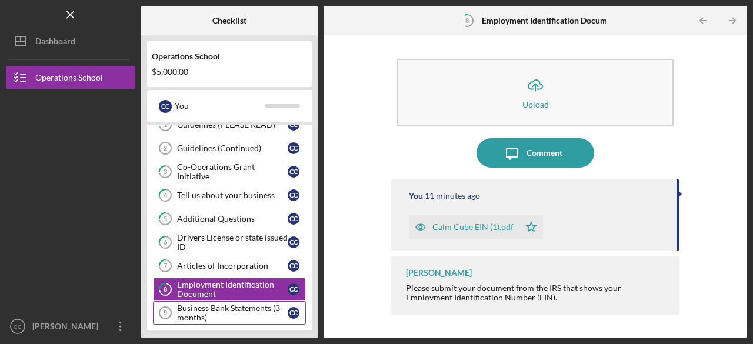
click at [212, 303] on div "Business Bank Statements (3 months)" at bounding box center [232, 312] width 111 height 19
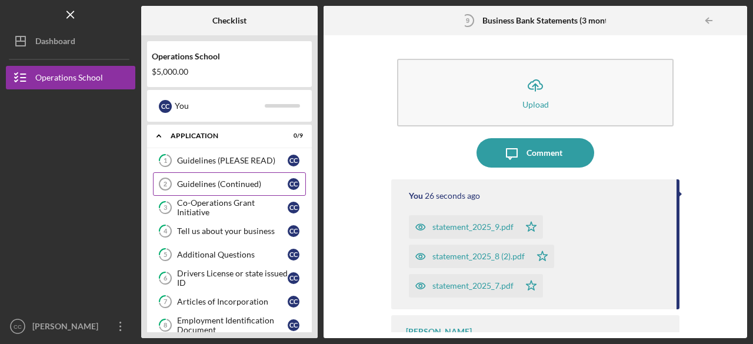
click at [230, 185] on div "Guidelines (Continued)" at bounding box center [232, 183] width 111 height 9
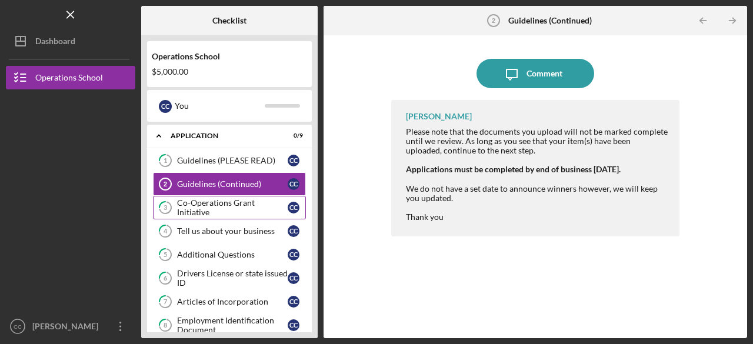
click at [238, 210] on div "Co-Operations Grant Initiative" at bounding box center [232, 207] width 111 height 19
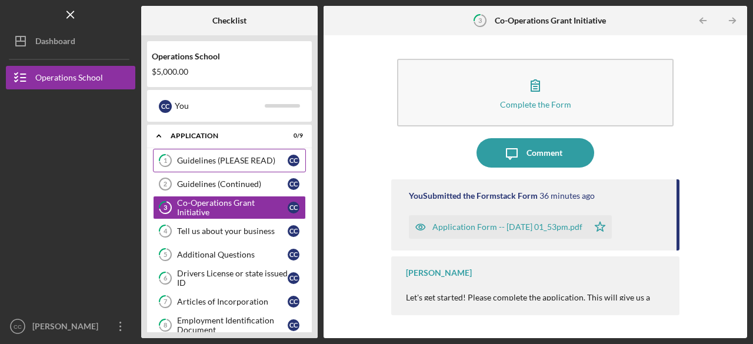
click at [228, 159] on div "Guidelines (PLEASE READ)" at bounding box center [232, 160] width 111 height 9
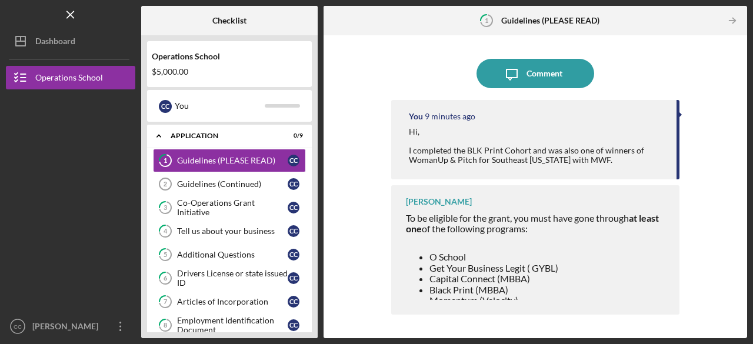
click at [412, 131] on div "Hi, I completed the BLK Print Cohort and was also one of winners of WomanUp & P…" at bounding box center [537, 146] width 256 height 38
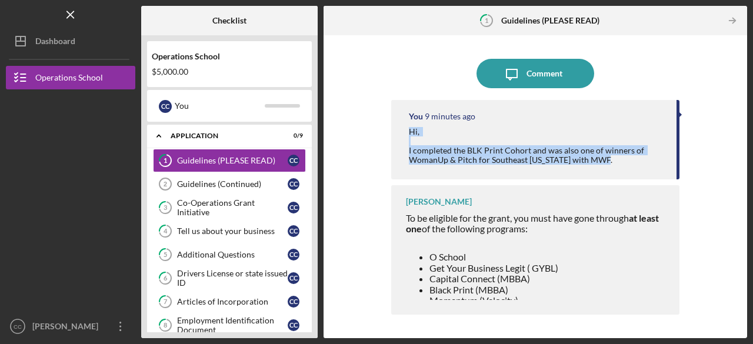
drag, startPoint x: 427, startPoint y: 130, endPoint x: 633, endPoint y: 161, distance: 208.1
click at [633, 161] on div "Hi, I completed the BLK Print Cohort and was also one of winners of WomanUp & P…" at bounding box center [537, 146] width 256 height 38
copy div "Hi, I completed the BLK Print Cohort and was also one of winners of WomanUp & P…"
click at [229, 188] on div "Guidelines (Continued)" at bounding box center [232, 183] width 111 height 9
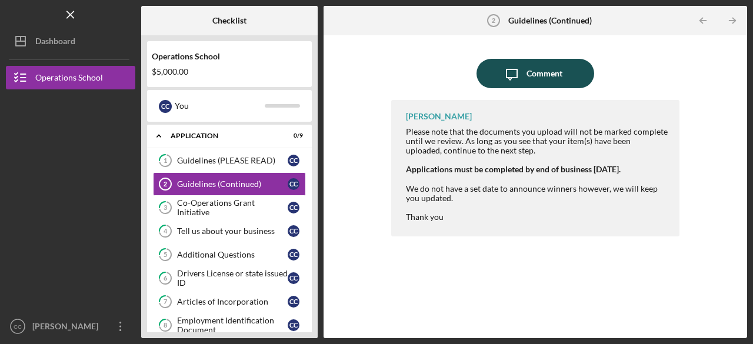
click at [510, 78] on icon "Icon/Message" at bounding box center [511, 73] width 29 height 29
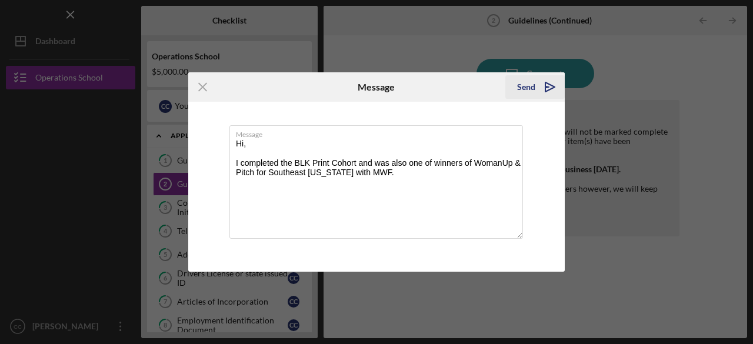
type textarea "Hi, I completed the BLK Print Cohort and was also one of winners of WomanUp & P…"
click at [547, 89] on icon "Icon/icon-invite-send" at bounding box center [549, 86] width 29 height 29
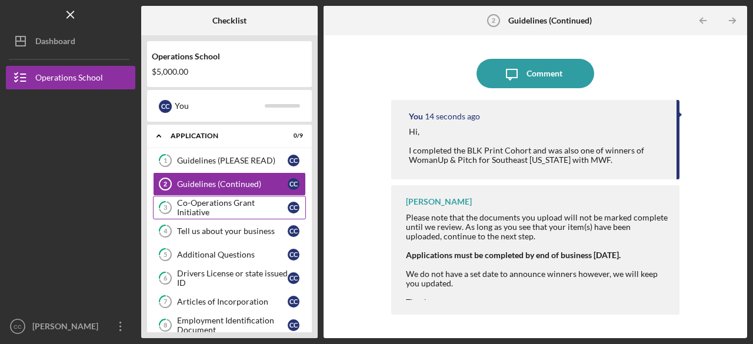
click at [206, 212] on link "3 Co-Operations Grant Initiative C C" at bounding box center [229, 208] width 153 height 24
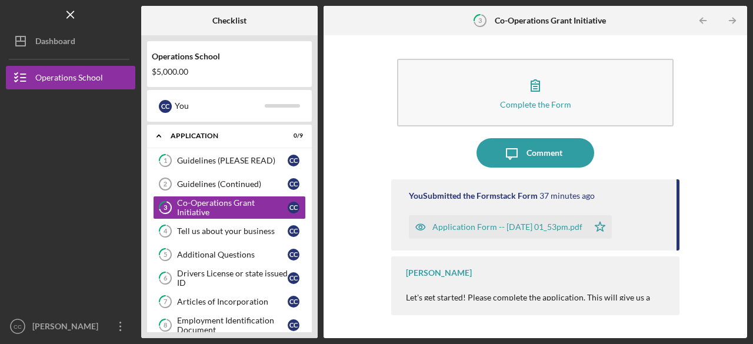
click at [653, 290] on div at bounding box center [537, 287] width 262 height 9
click at [206, 231] on div "Tell us about your business" at bounding box center [232, 230] width 111 height 9
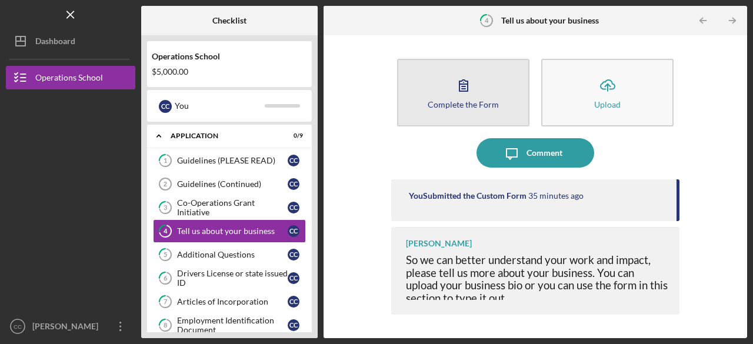
click at [505, 110] on button "Complete the Form Form" at bounding box center [463, 93] width 132 height 68
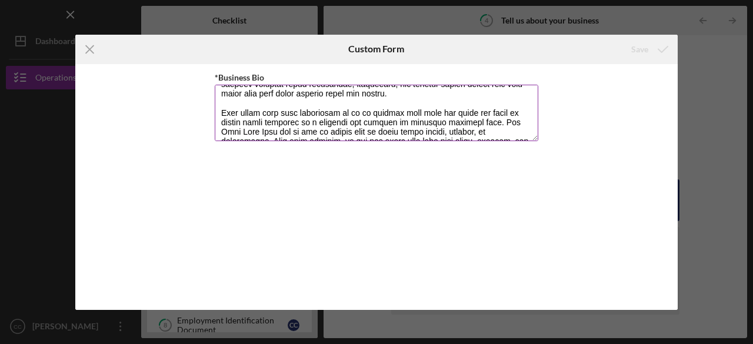
scroll to position [118, 0]
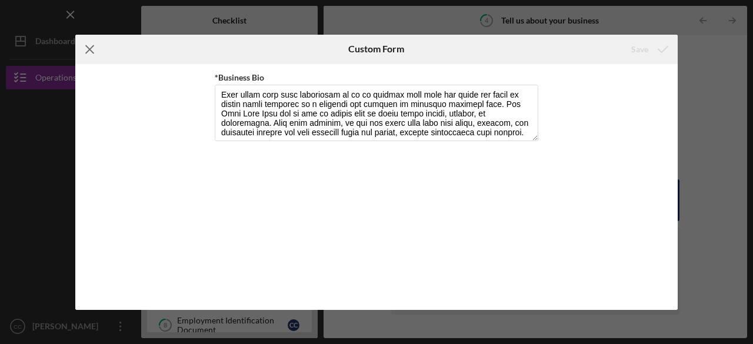
click at [92, 50] on icon "Icon/Menu Close" at bounding box center [89, 49] width 29 height 29
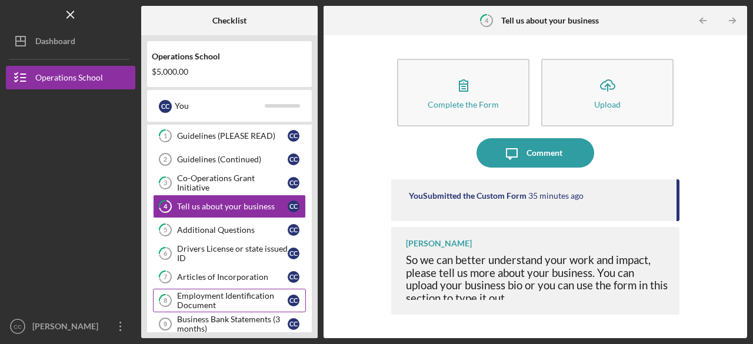
scroll to position [36, 0]
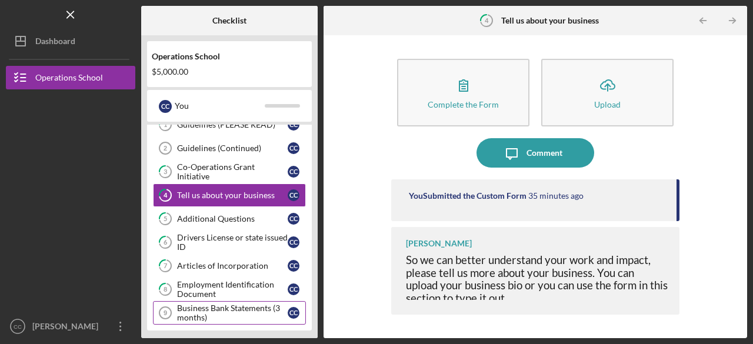
click at [235, 309] on div "Business Bank Statements (3 months)" at bounding box center [232, 312] width 111 height 19
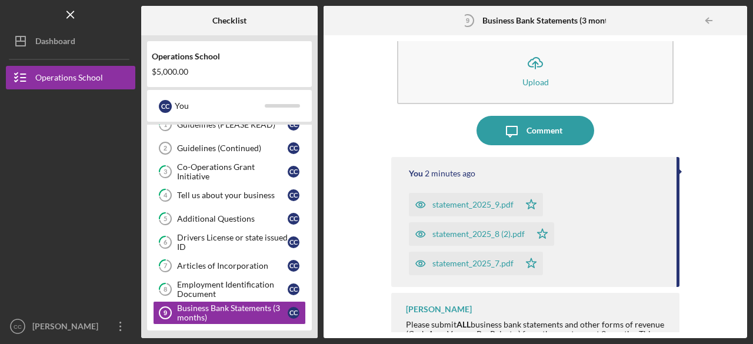
scroll to position [41, 0]
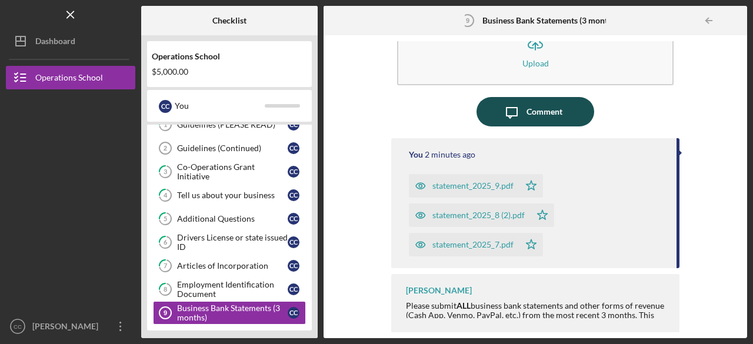
click at [513, 113] on icon "Icon/Message" at bounding box center [511, 111] width 29 height 29
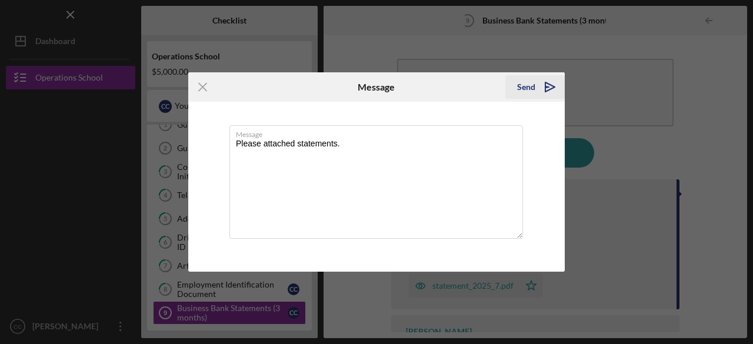
type textarea "Please attached statements."
click at [525, 86] on div "Send" at bounding box center [526, 87] width 18 height 24
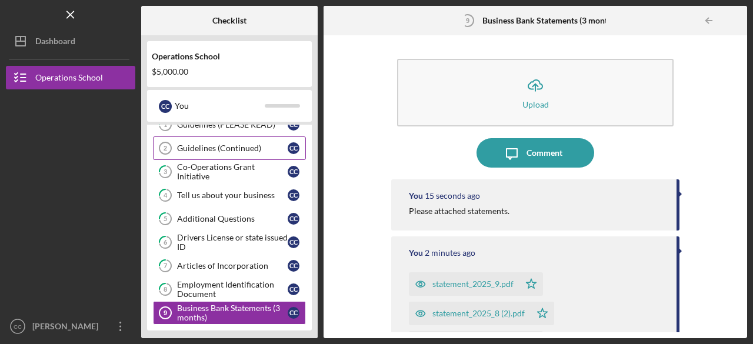
click at [211, 148] on div "Guidelines (Continued)" at bounding box center [232, 147] width 111 height 9
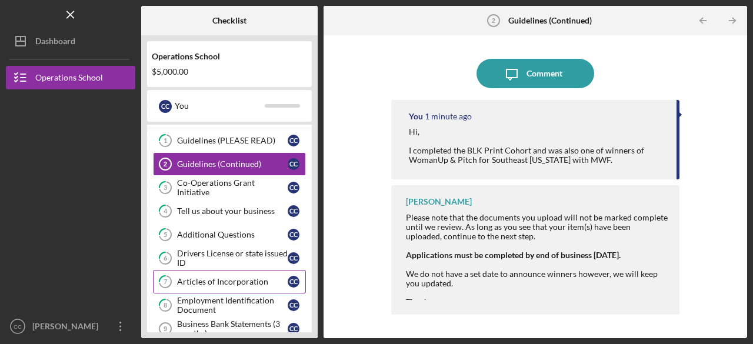
scroll to position [36, 0]
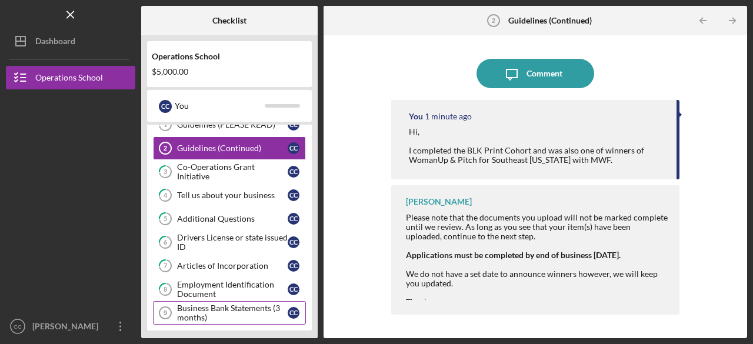
click at [223, 303] on div "Business Bank Statements (3 months)" at bounding box center [232, 312] width 111 height 19
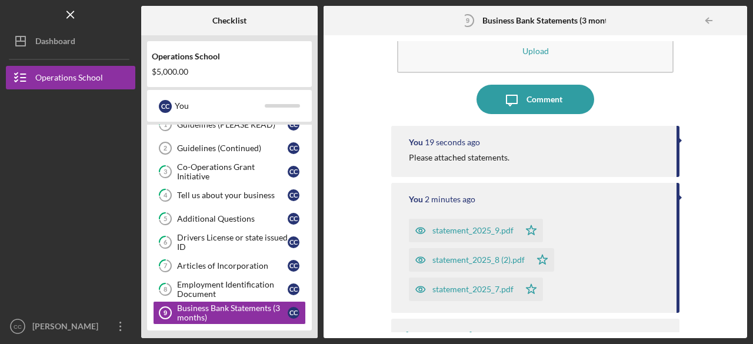
scroll to position [99, 0]
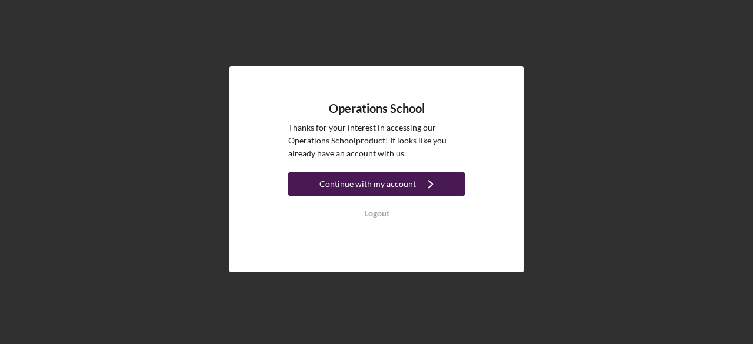
click at [367, 189] on div "Continue with my account" at bounding box center [367, 184] width 96 height 24
